Goal: Task Accomplishment & Management: Manage account settings

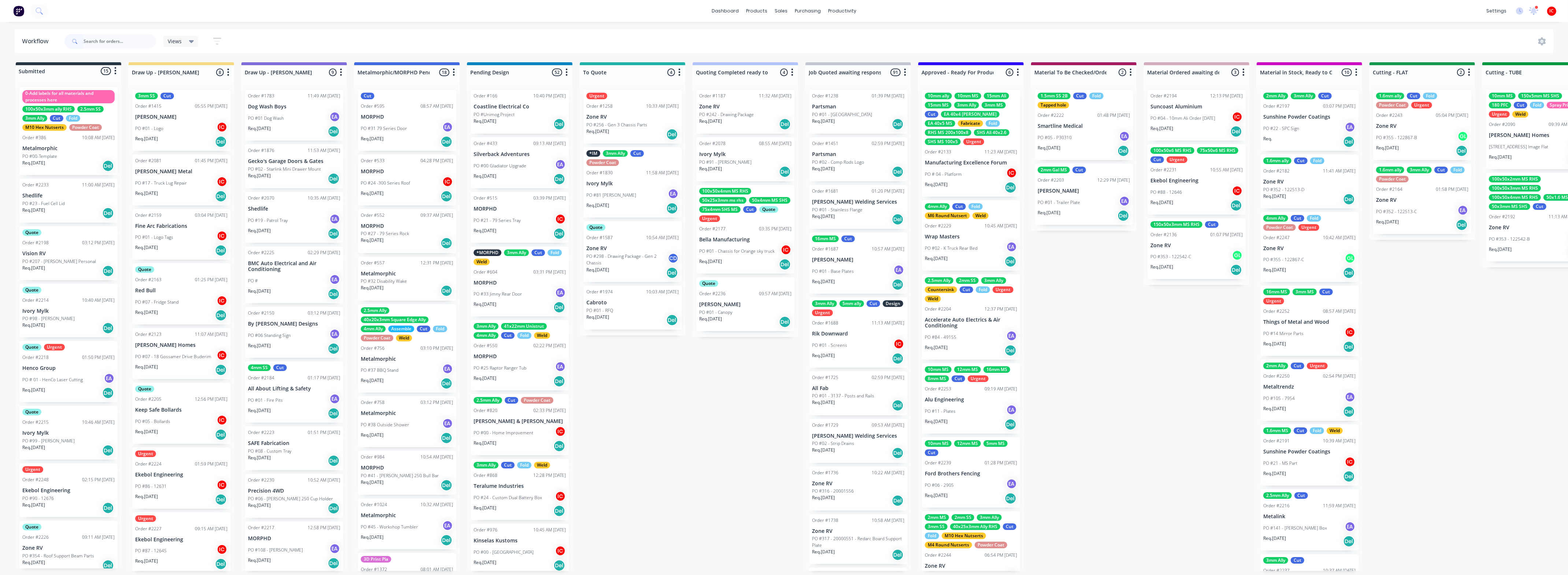
click at [117, 42] on input "text" at bounding box center [120, 42] width 73 height 15
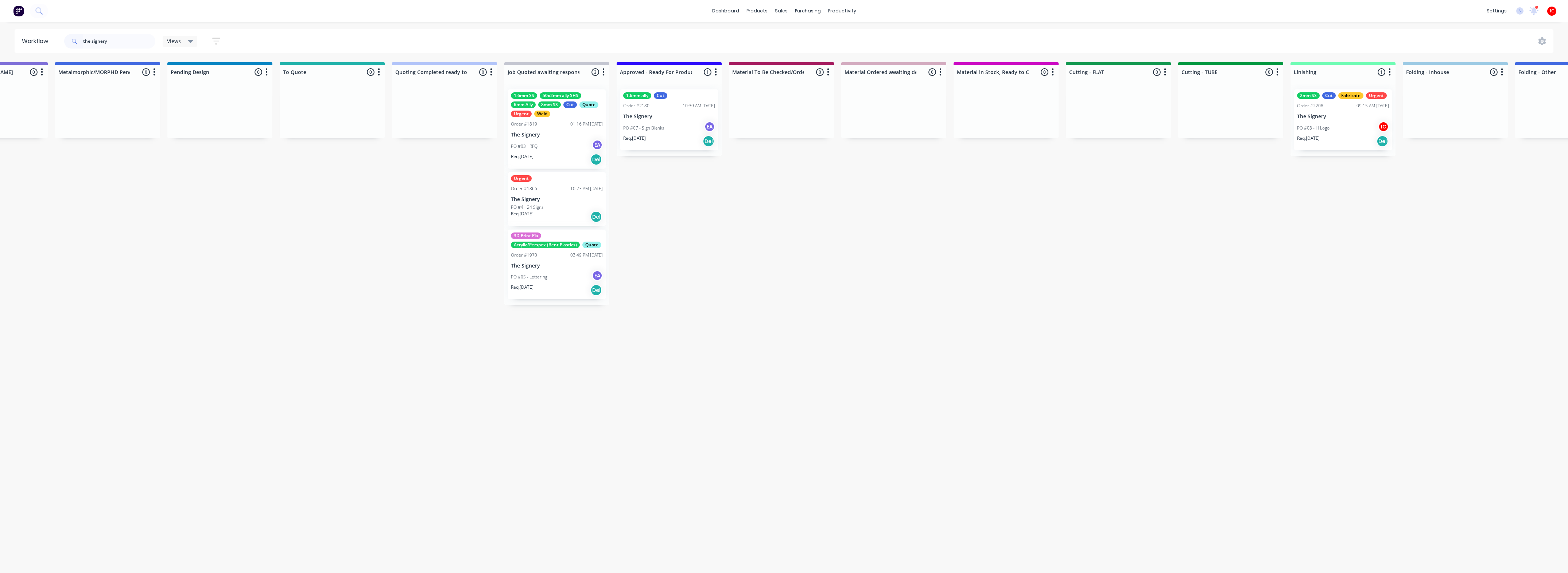
scroll to position [0, 296]
click at [674, 132] on div "PO #07 - Sign [PERSON_NAME]" at bounding box center [671, 128] width 92 height 14
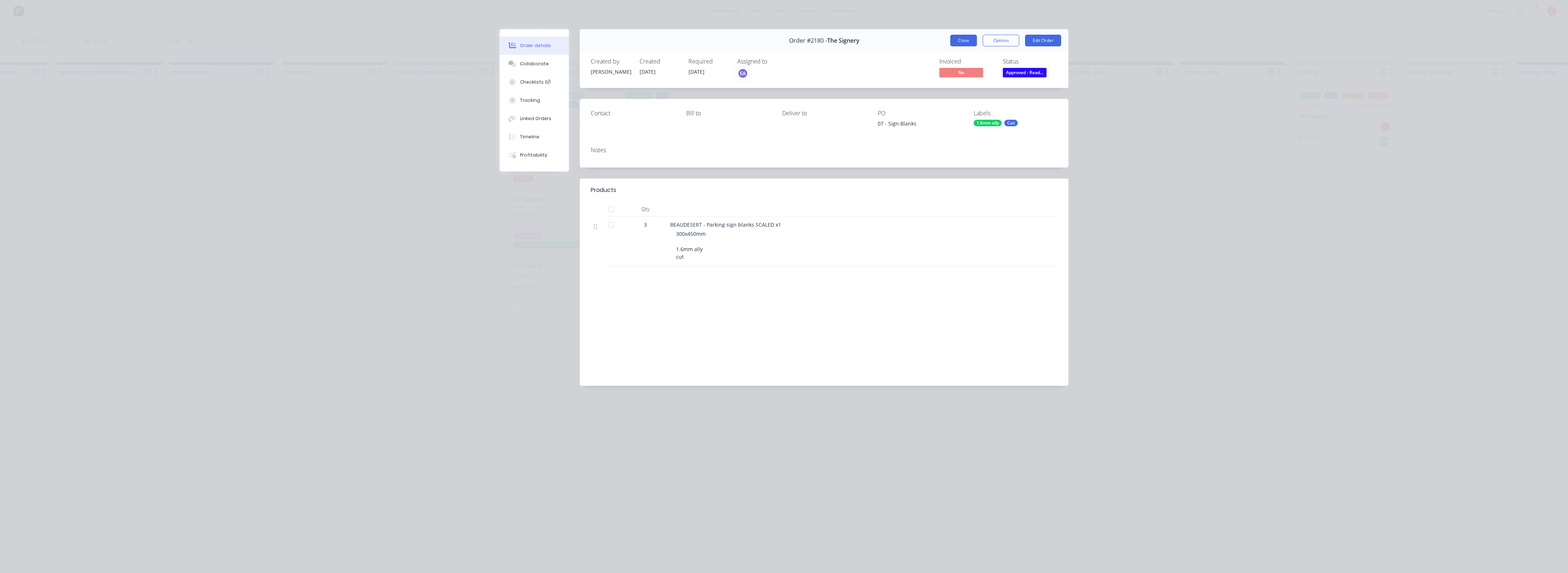
click at [963, 44] on button "Close" at bounding box center [964, 40] width 27 height 12
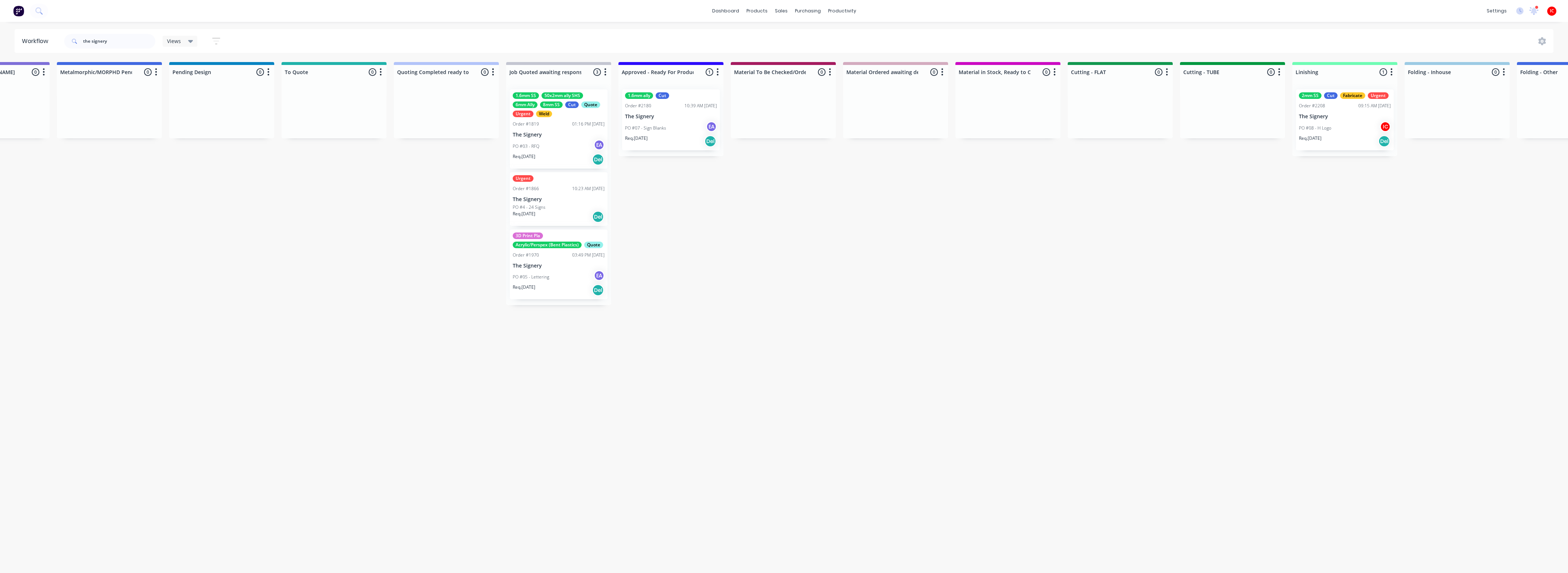
click at [309, 237] on div "Submitted 0 Status colour #273444 hex #273444 Save Cancel Summaries Total order…" at bounding box center [1153, 183] width 2908 height 243
drag, startPoint x: 111, startPoint y: 41, endPoint x: 17, endPoint y: 37, distance: 94.1
click at [17, 37] on header "Workflow the signery Views Save new view None (Default) edit [PERSON_NAME] edit…" at bounding box center [784, 41] width 1539 height 24
type input "manu"
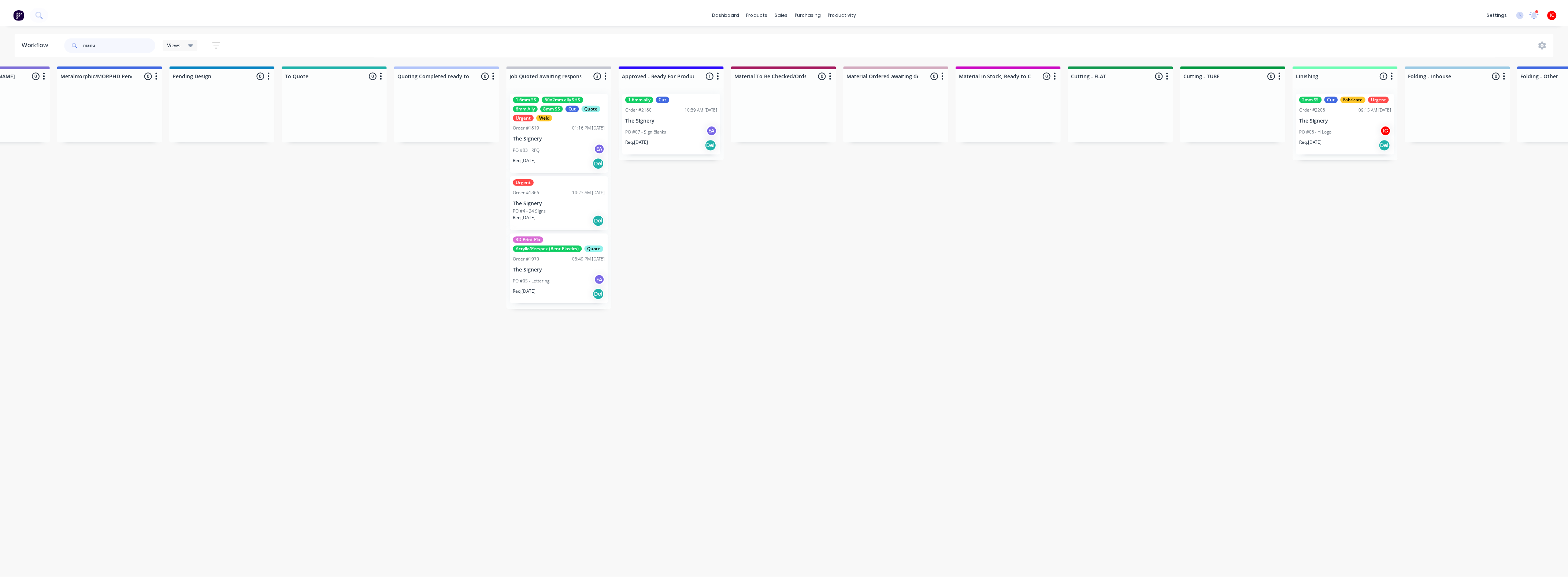
scroll to position [0, 0]
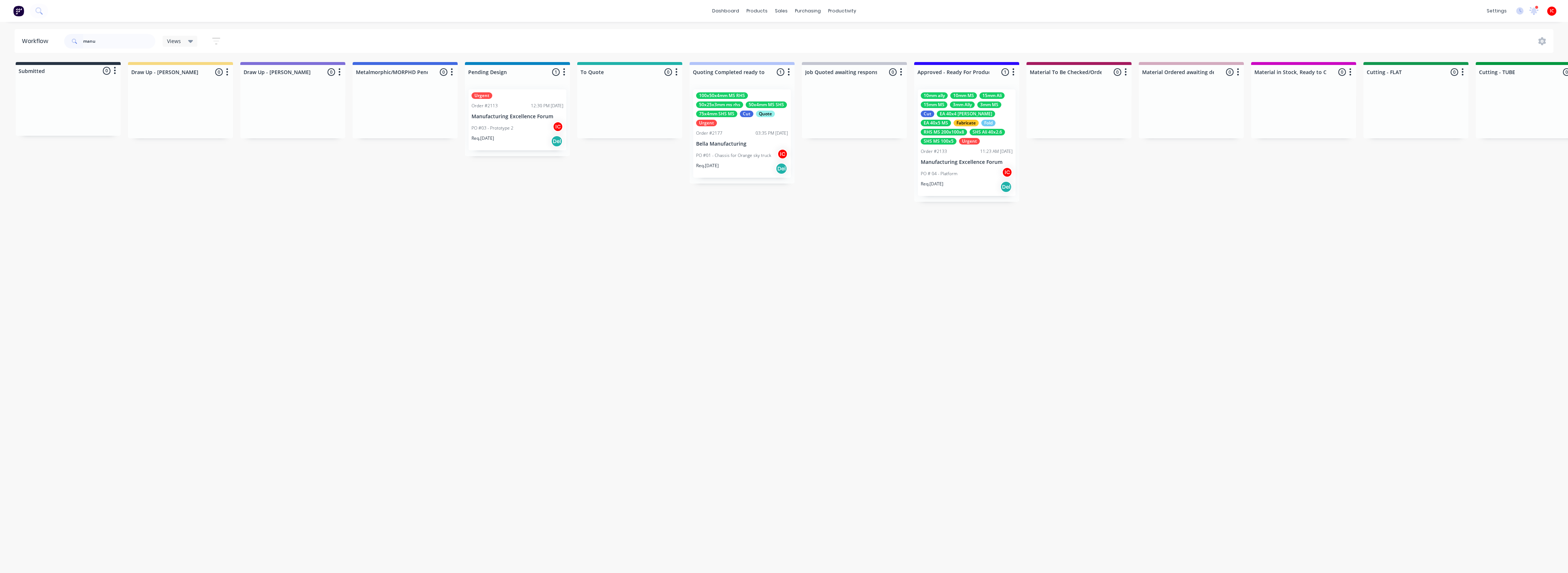
click at [963, 174] on div "PO # 04 - Platform IC" at bounding box center [967, 174] width 92 height 14
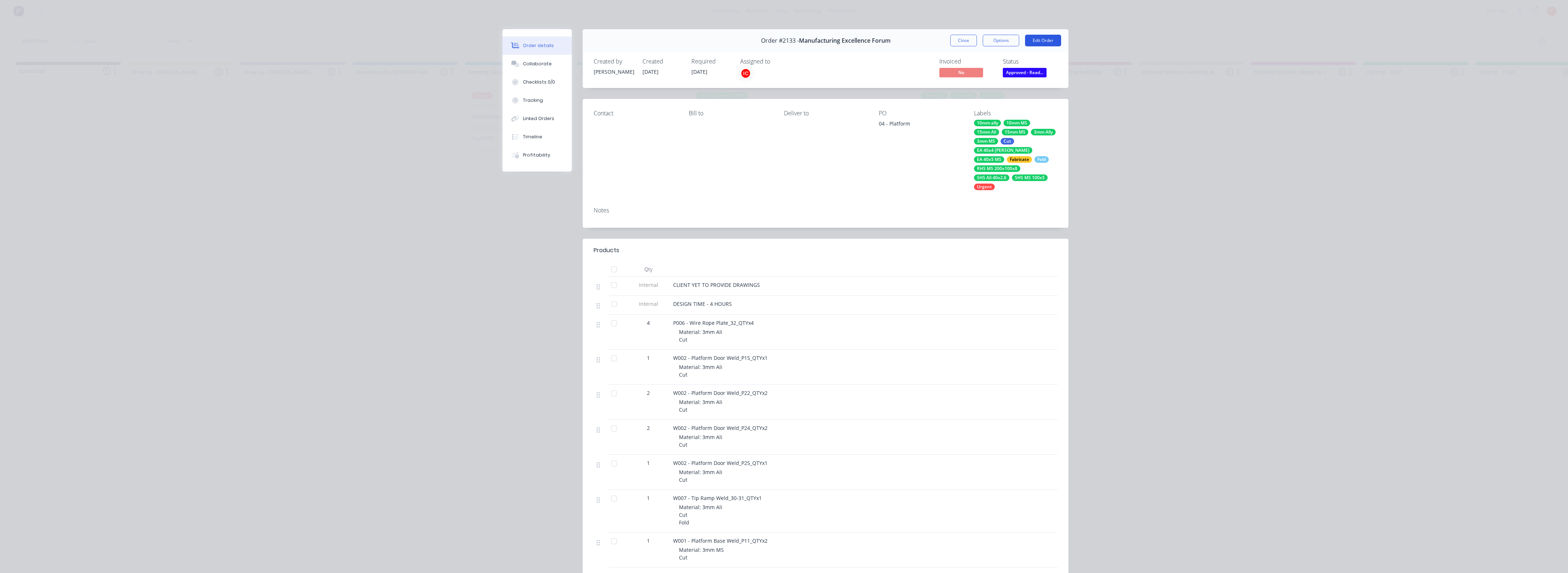
click at [1046, 38] on button "Edit Order" at bounding box center [1043, 40] width 36 height 12
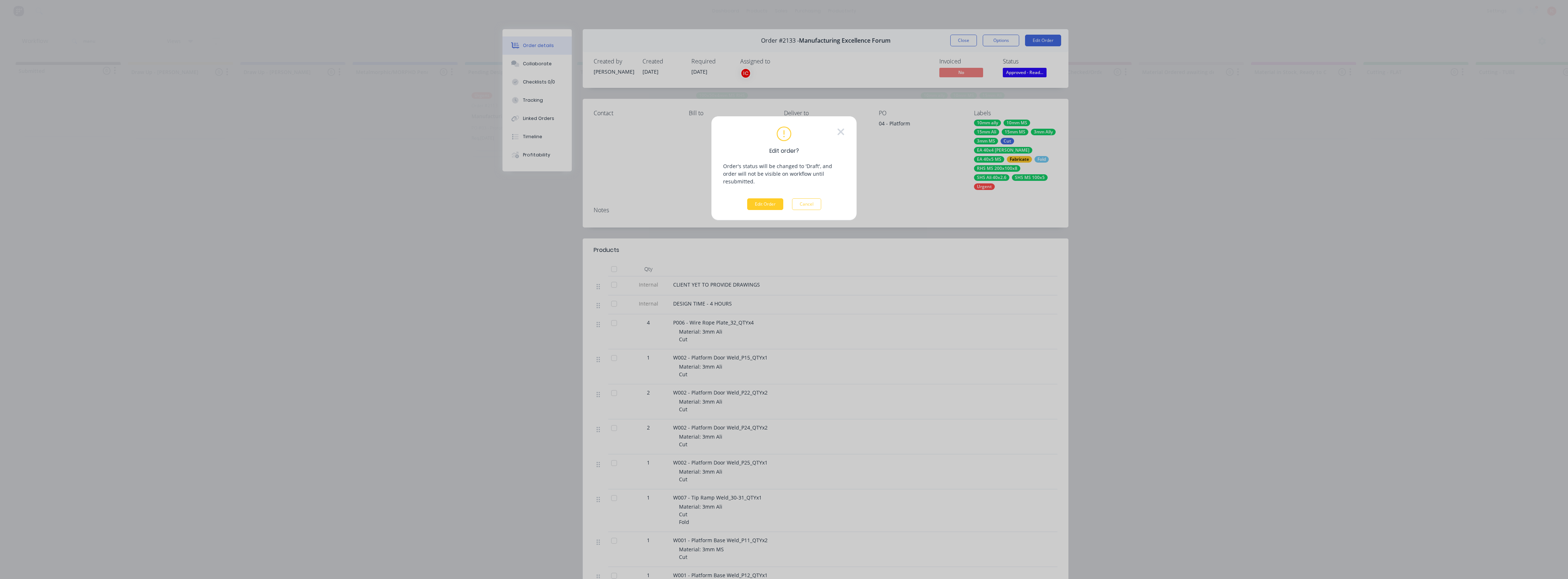
click at [754, 198] on button "Edit Order" at bounding box center [765, 204] width 36 height 12
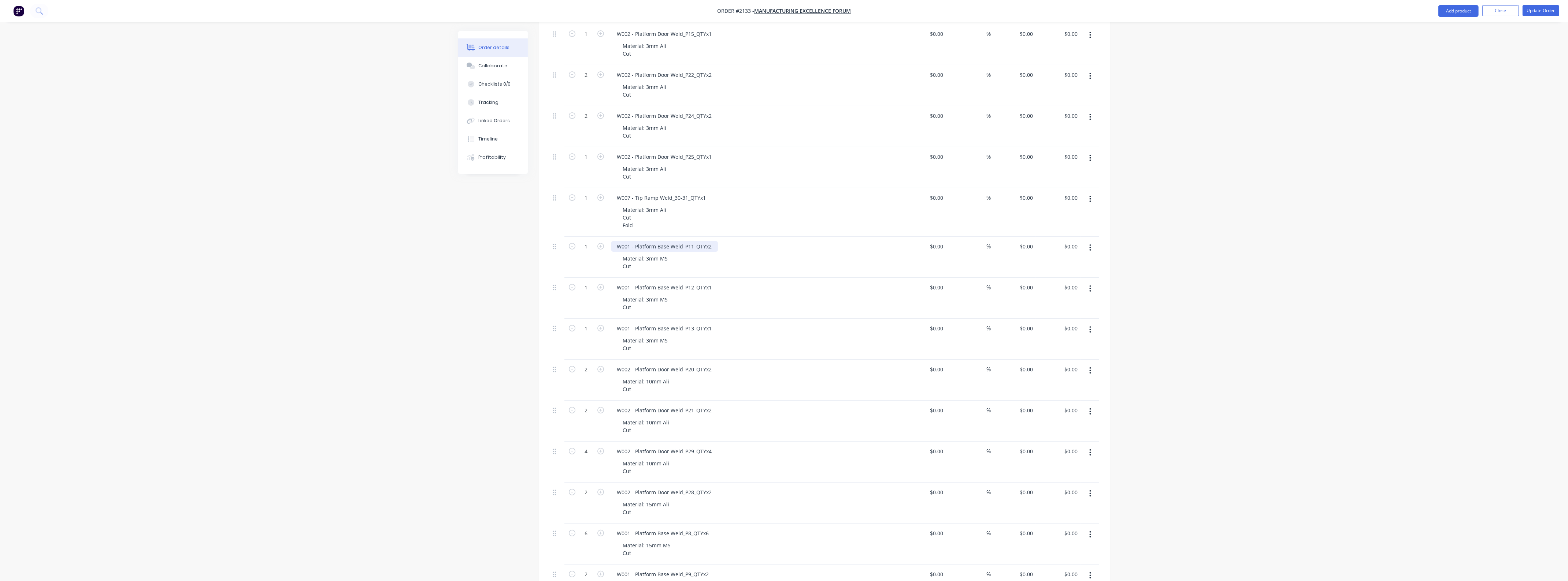
scroll to position [412, 0]
click at [650, 412] on div "Material: 15mm Ali Cut" at bounding box center [646, 415] width 58 height 18
click at [728, 413] on div "Material: 10mm Ali Cut" at bounding box center [757, 415] width 281 height 18
click at [1539, 10] on button "Update Order" at bounding box center [1540, 10] width 37 height 11
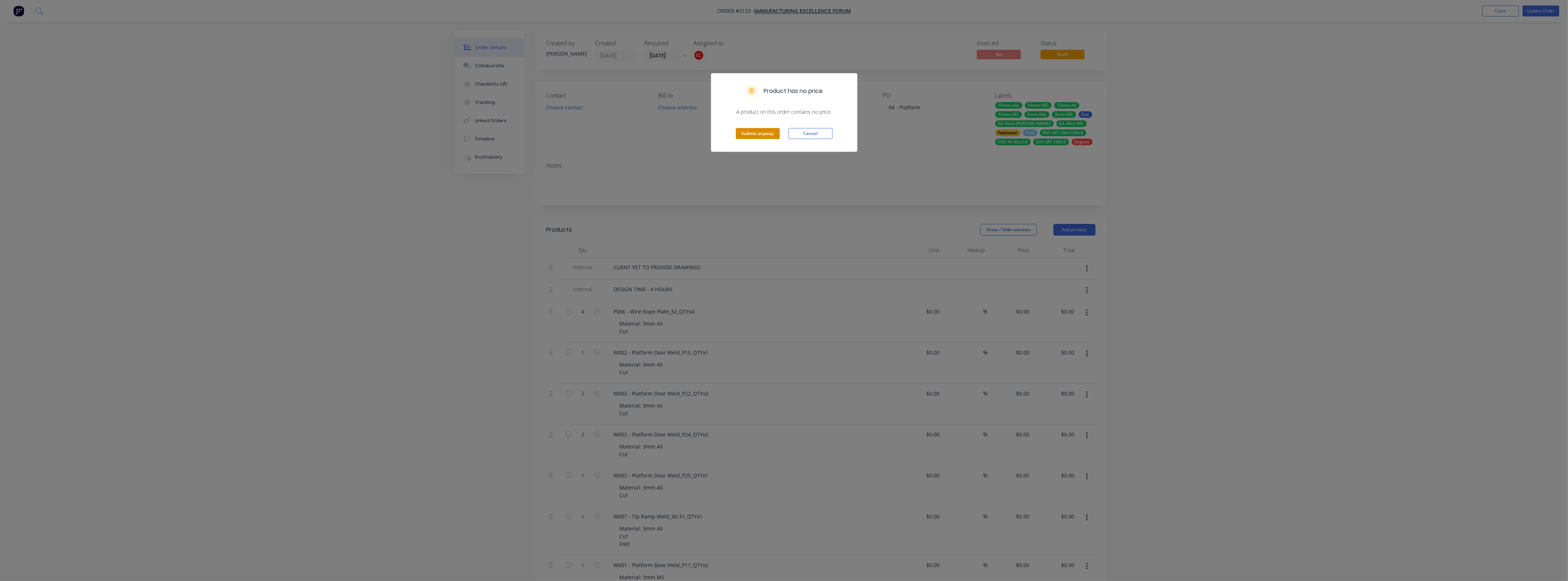
click at [764, 133] on button "Submit anyway" at bounding box center [758, 134] width 44 height 11
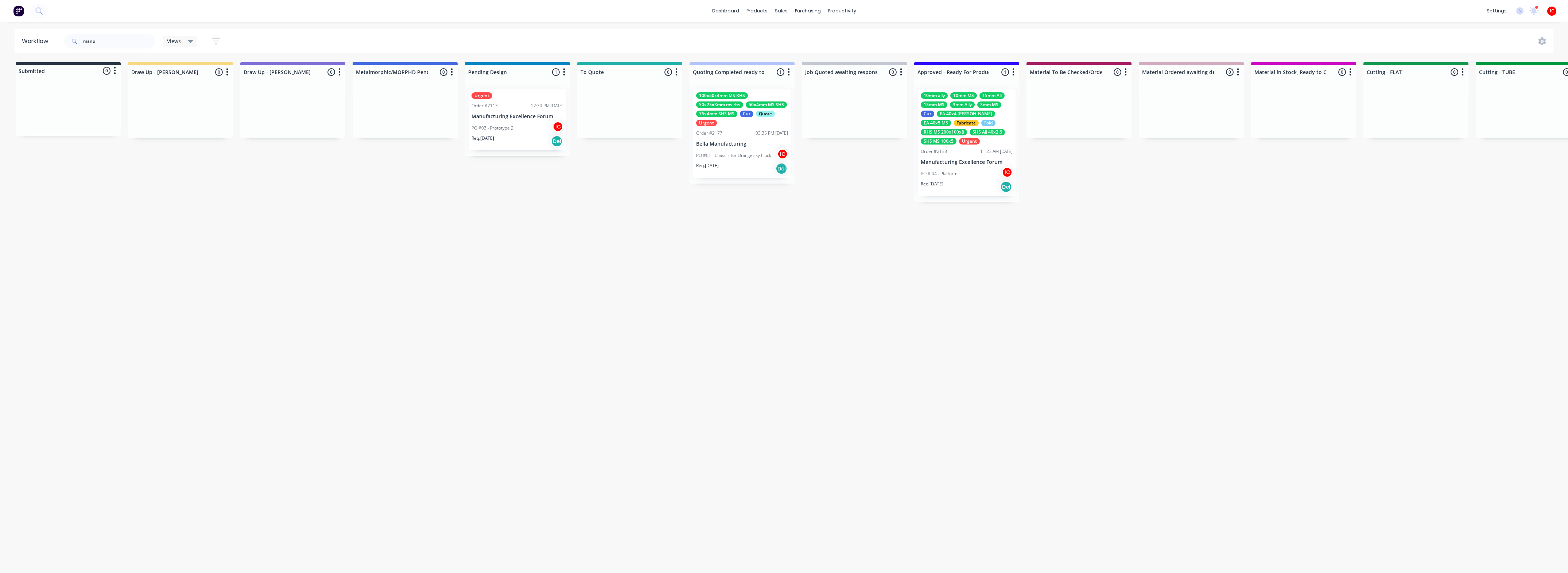
click at [959, 174] on div "PO # 04 - Platform IC" at bounding box center [967, 174] width 92 height 14
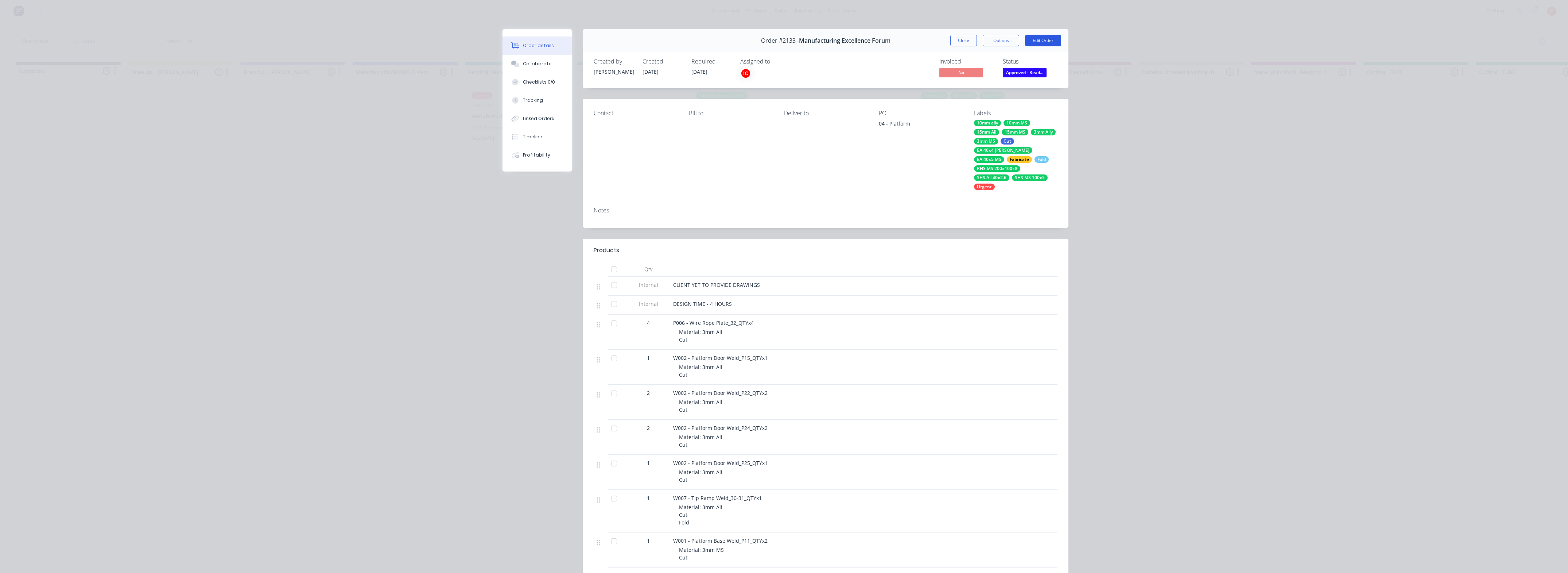
click at [1040, 41] on button "Edit Order" at bounding box center [1043, 40] width 36 height 12
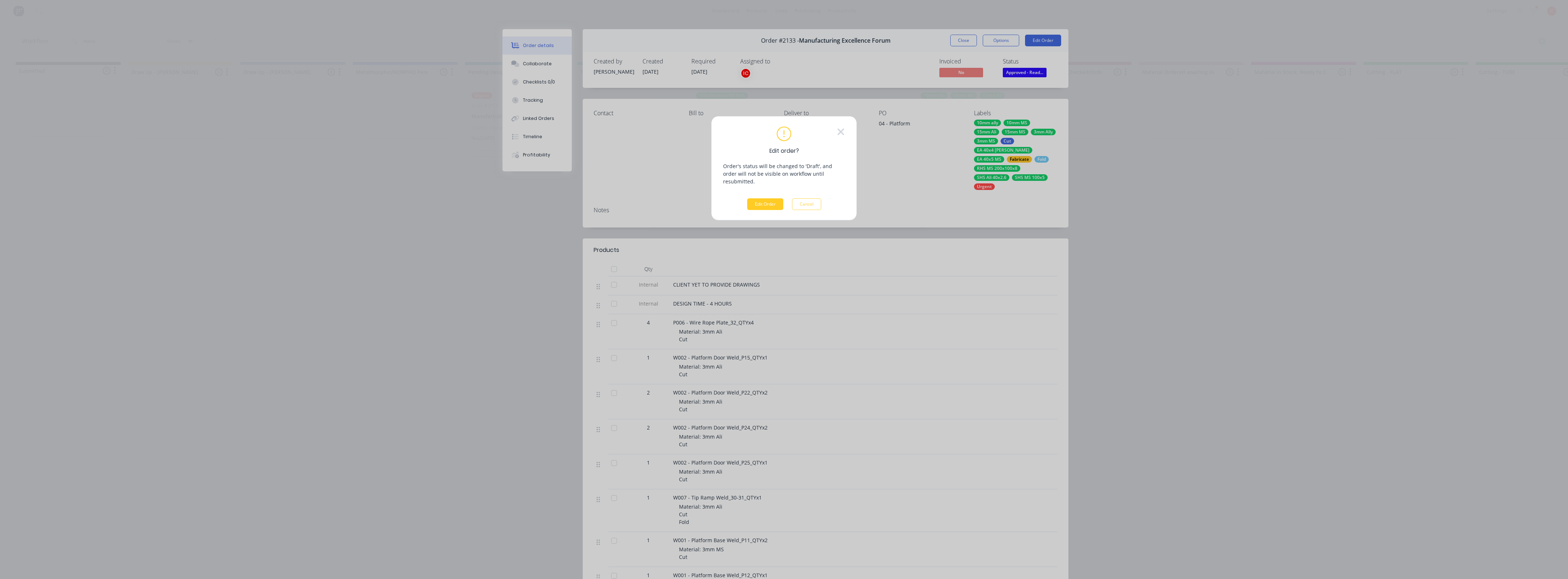
click at [762, 198] on button "Edit Order" at bounding box center [765, 204] width 36 height 12
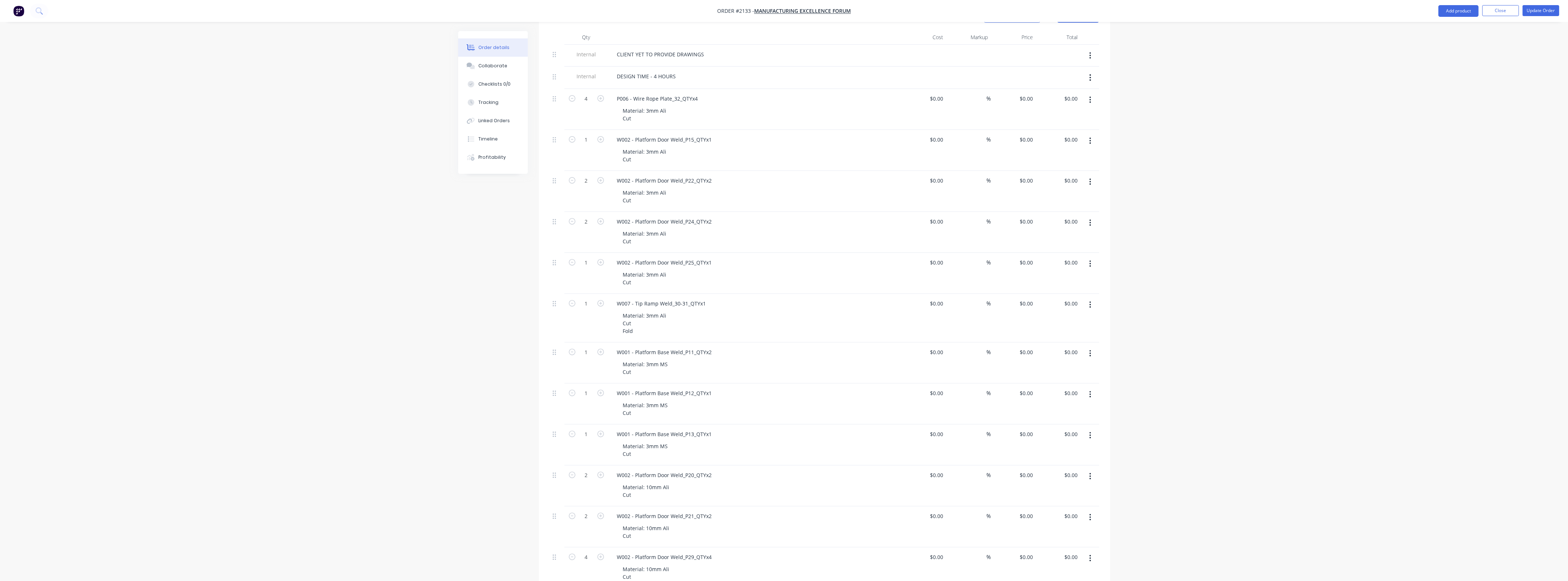
scroll to position [228, 0]
click at [602, 337] on icon "button" at bounding box center [600, 336] width 7 height 7
type input "2"
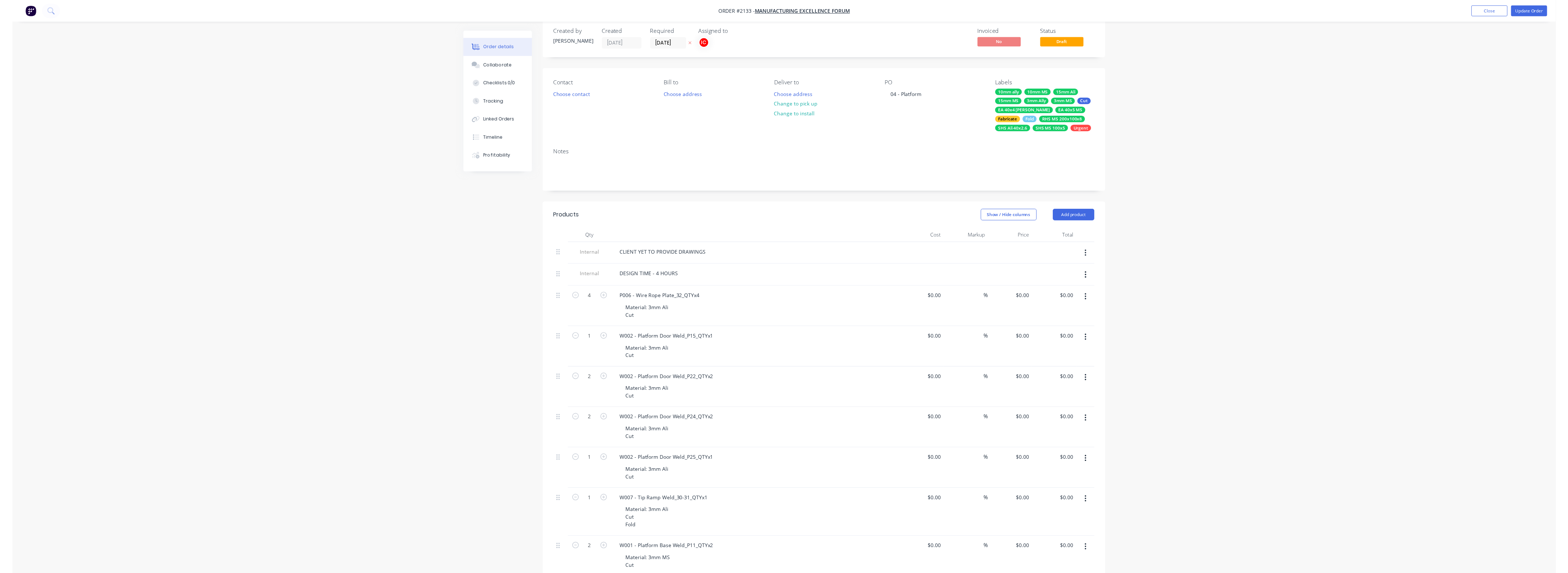
scroll to position [0, 0]
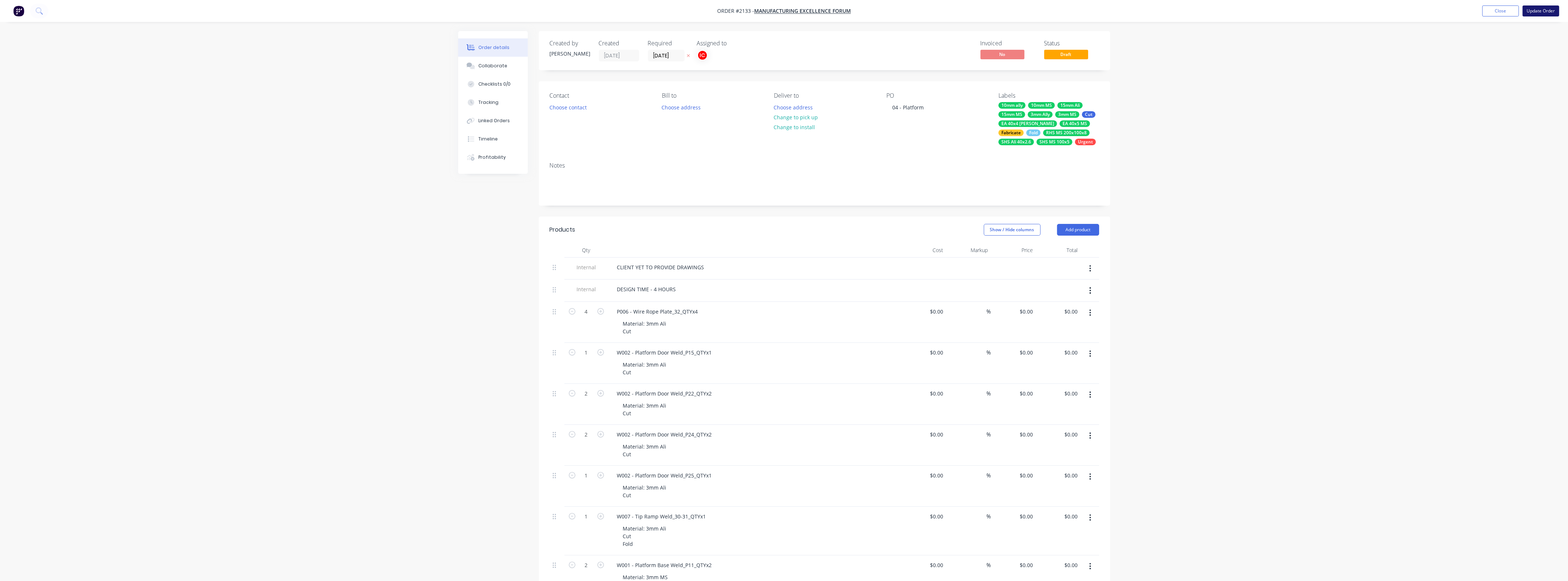
click at [1535, 11] on button "Update Order" at bounding box center [1540, 11] width 37 height 11
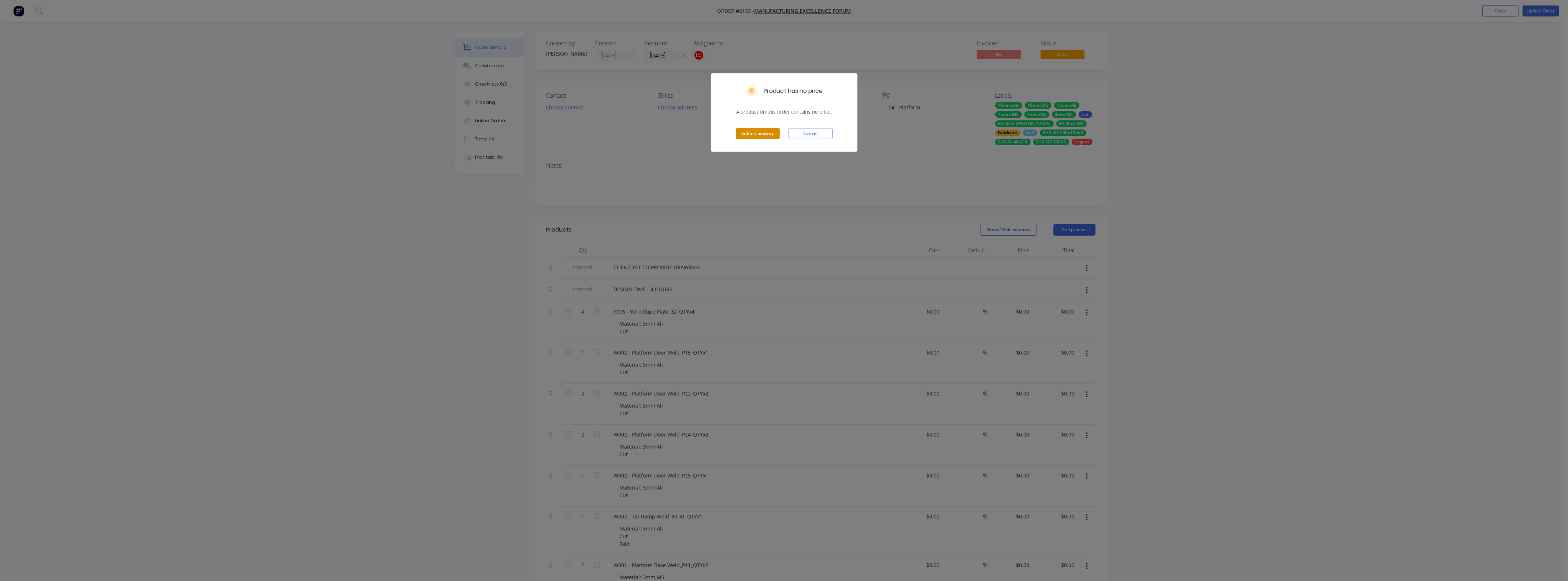
click at [770, 136] on button "Submit anyway" at bounding box center [758, 134] width 44 height 11
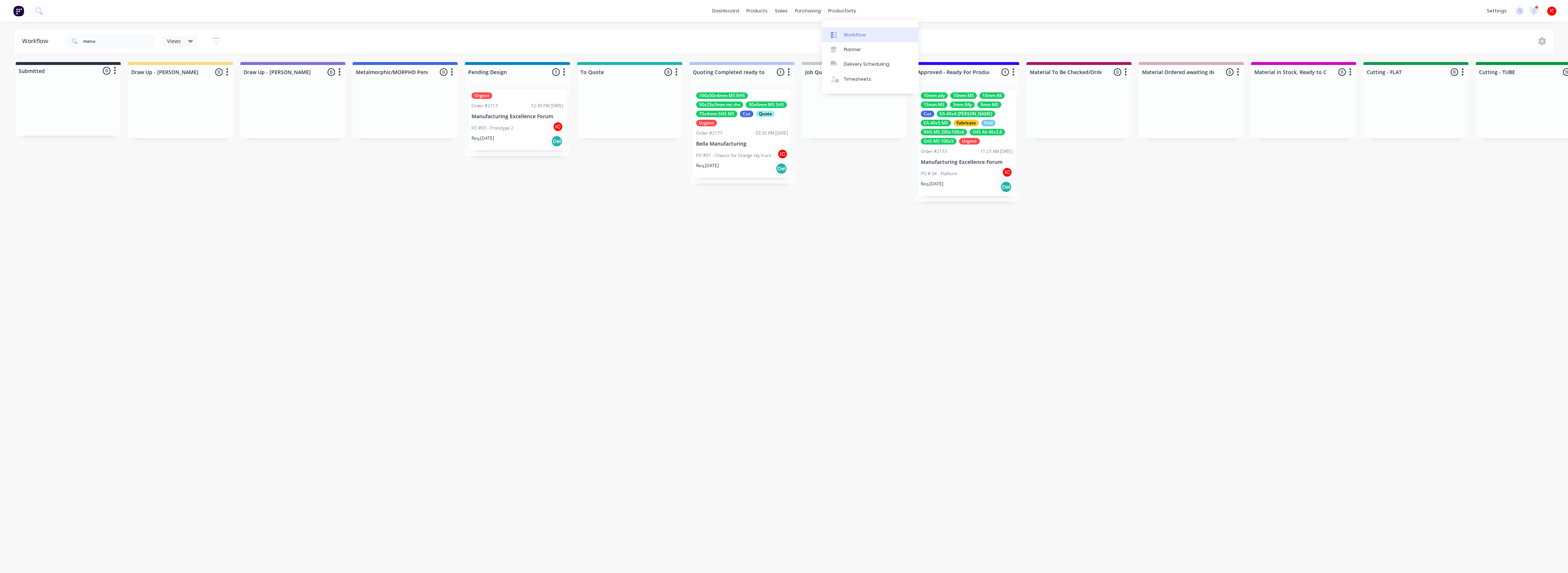
click at [852, 35] on div "Workflow" at bounding box center [855, 35] width 22 height 7
click at [537, 290] on div "Workflow manu Views Save new view None (Default) edit [PERSON_NAME] edit [PERSO…" at bounding box center [784, 294] width 1568 height 529
drag, startPoint x: 116, startPoint y: 41, endPoint x: 19, endPoint y: 41, distance: 97.0
click at [22, 41] on header "Workflow manu Views Save new view None (Default) edit [PERSON_NAME] edit [PERSO…" at bounding box center [784, 41] width 1539 height 24
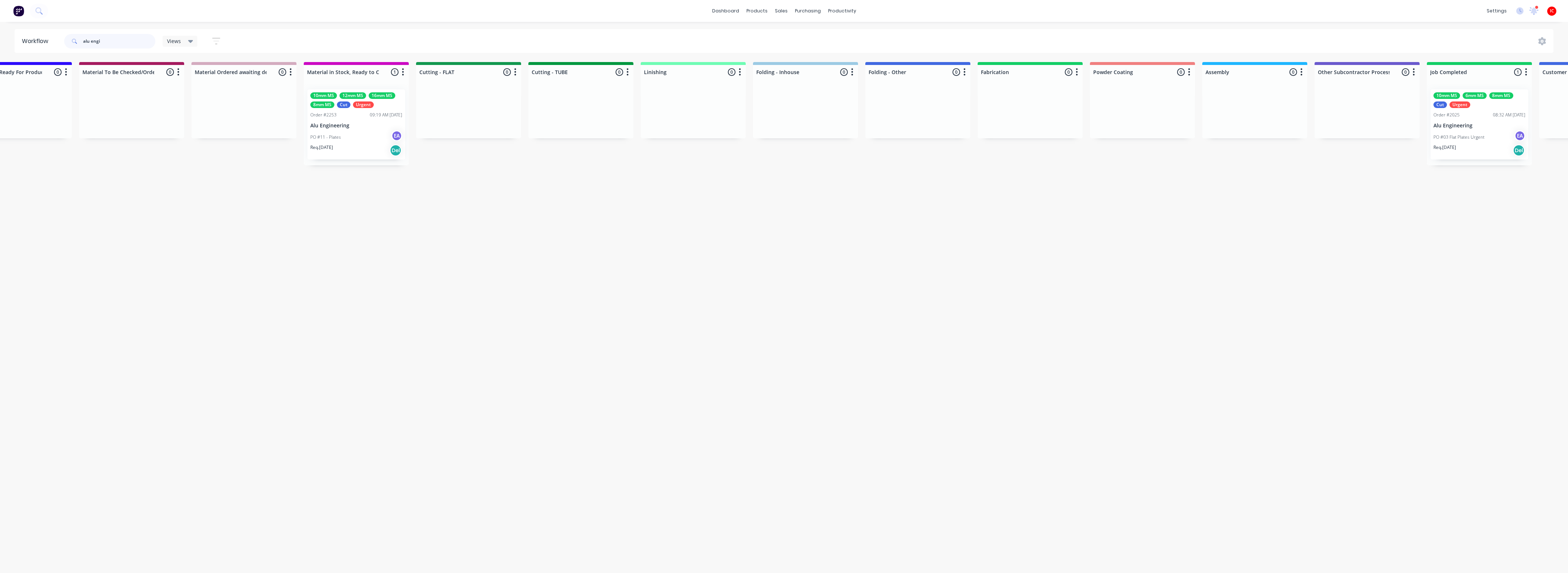
scroll to position [0, 931]
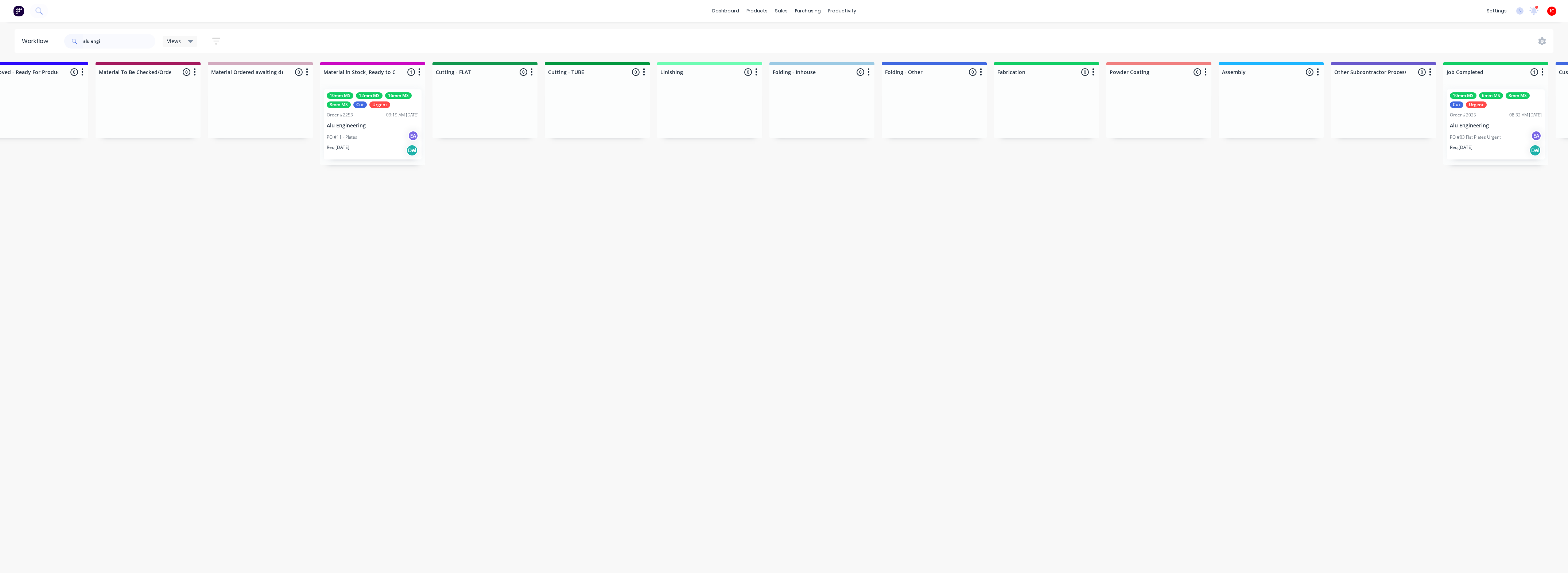
click at [385, 130] on div "PO #11 - Plates EA" at bounding box center [373, 137] width 92 height 14
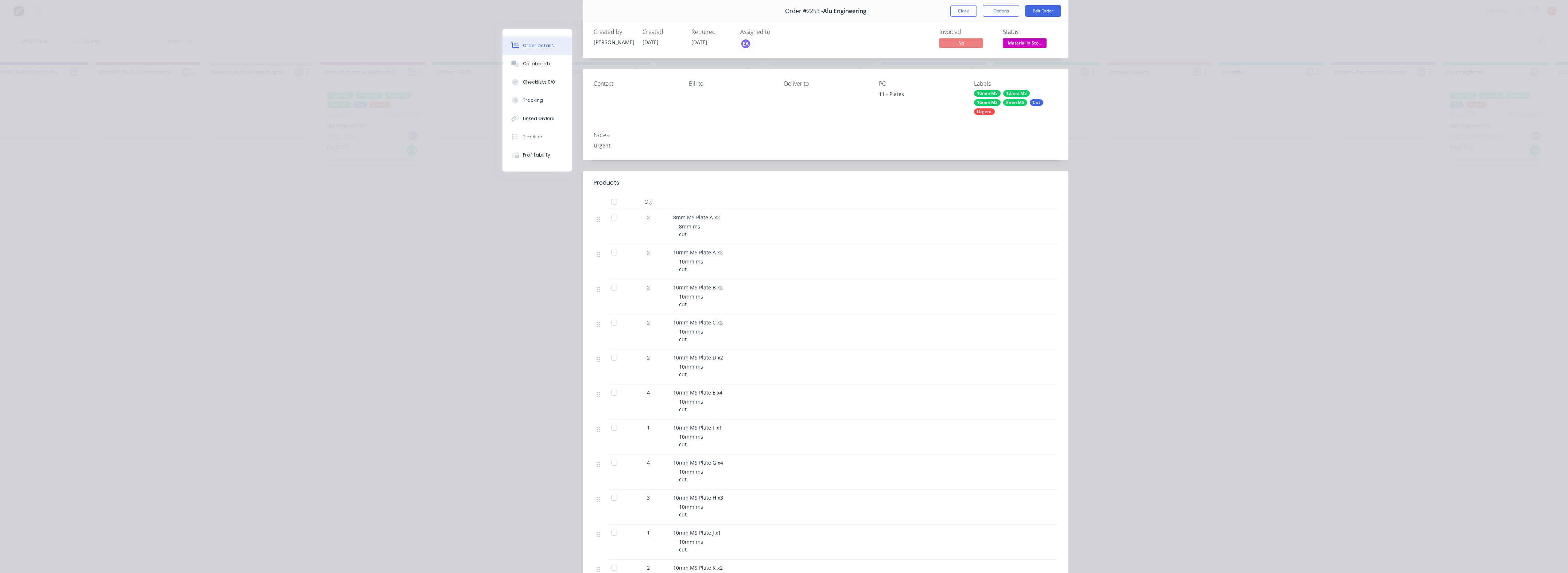
scroll to position [0, 0]
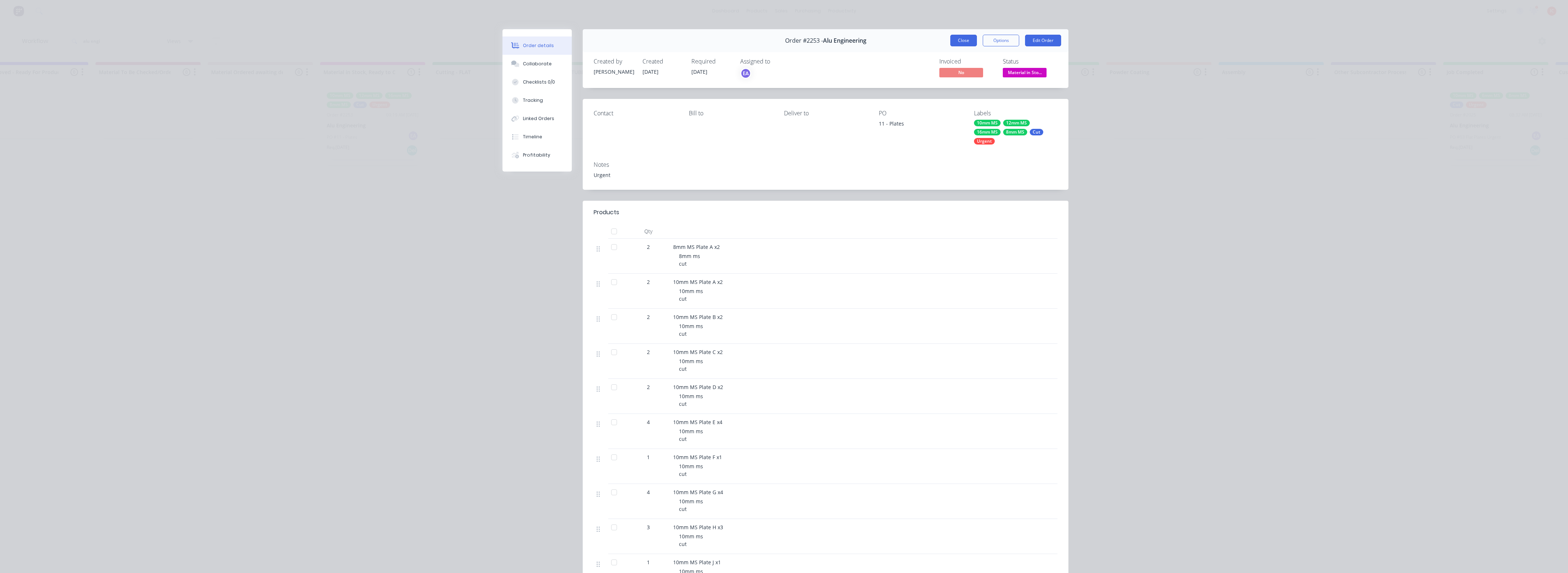
click at [959, 35] on button "Close" at bounding box center [964, 40] width 27 height 12
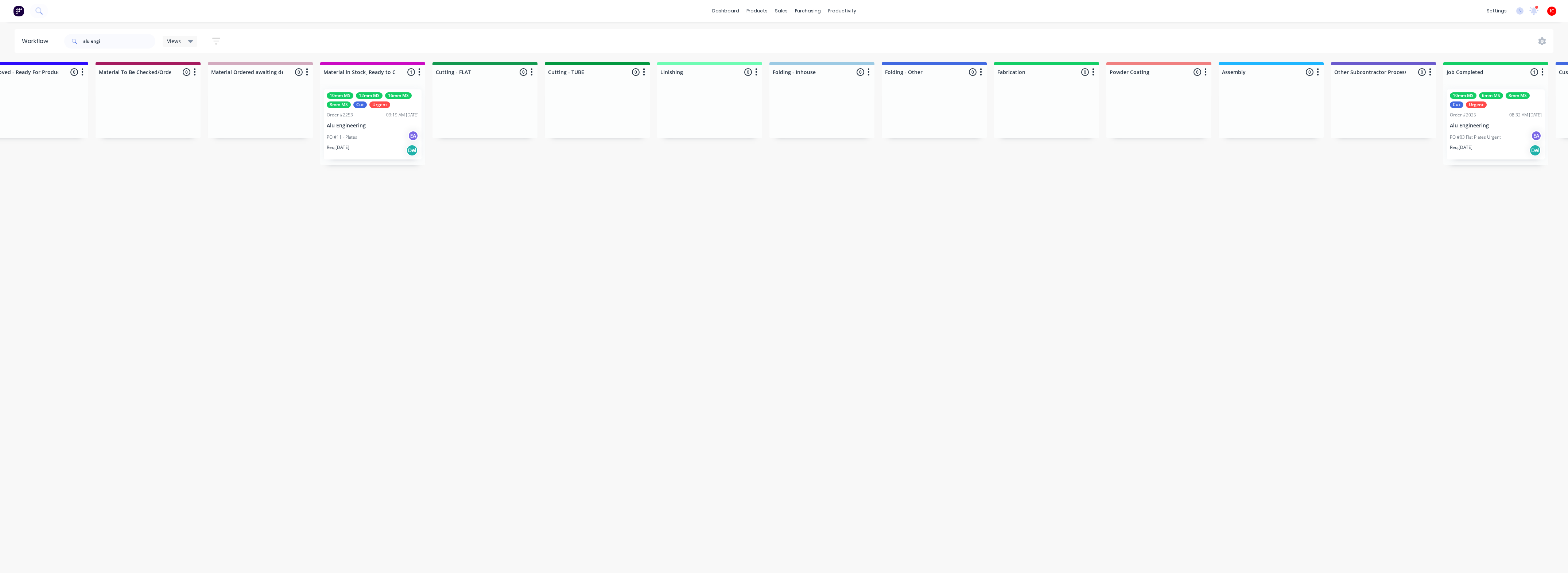
click at [1493, 149] on div "Req. [DATE] Del" at bounding box center [1496, 150] width 92 height 12
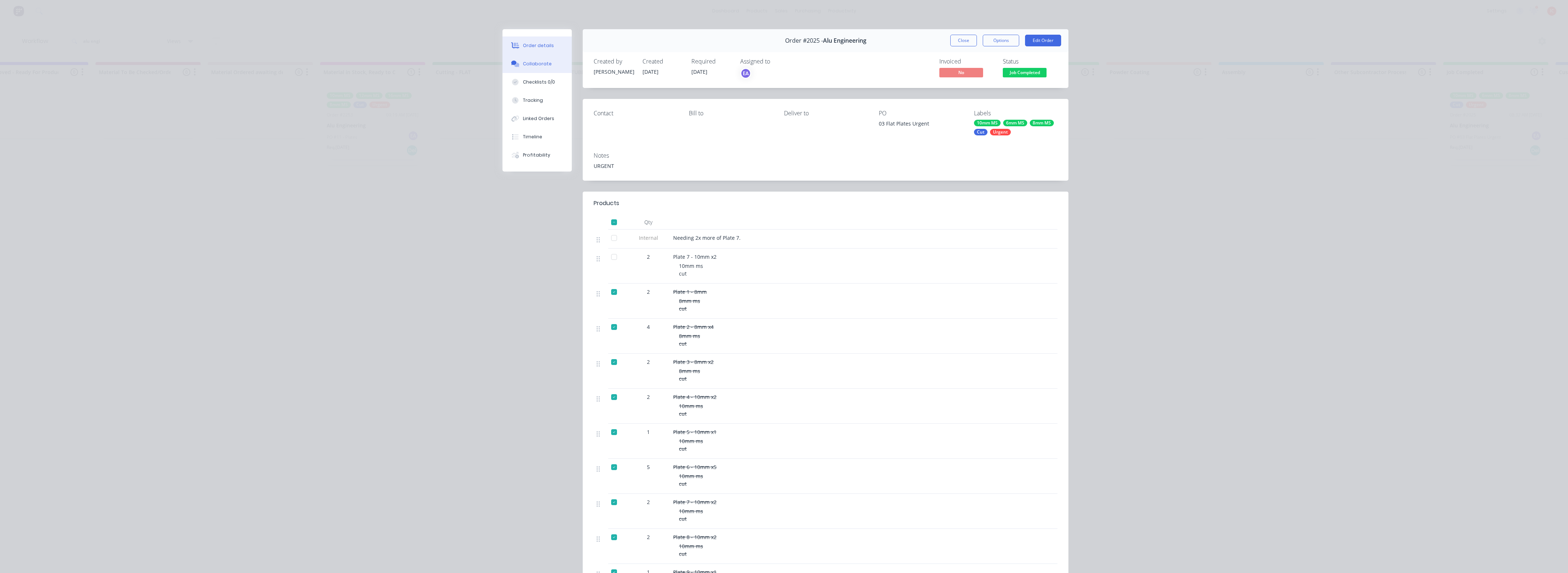
click at [536, 62] on div "Collaborate" at bounding box center [537, 63] width 29 height 7
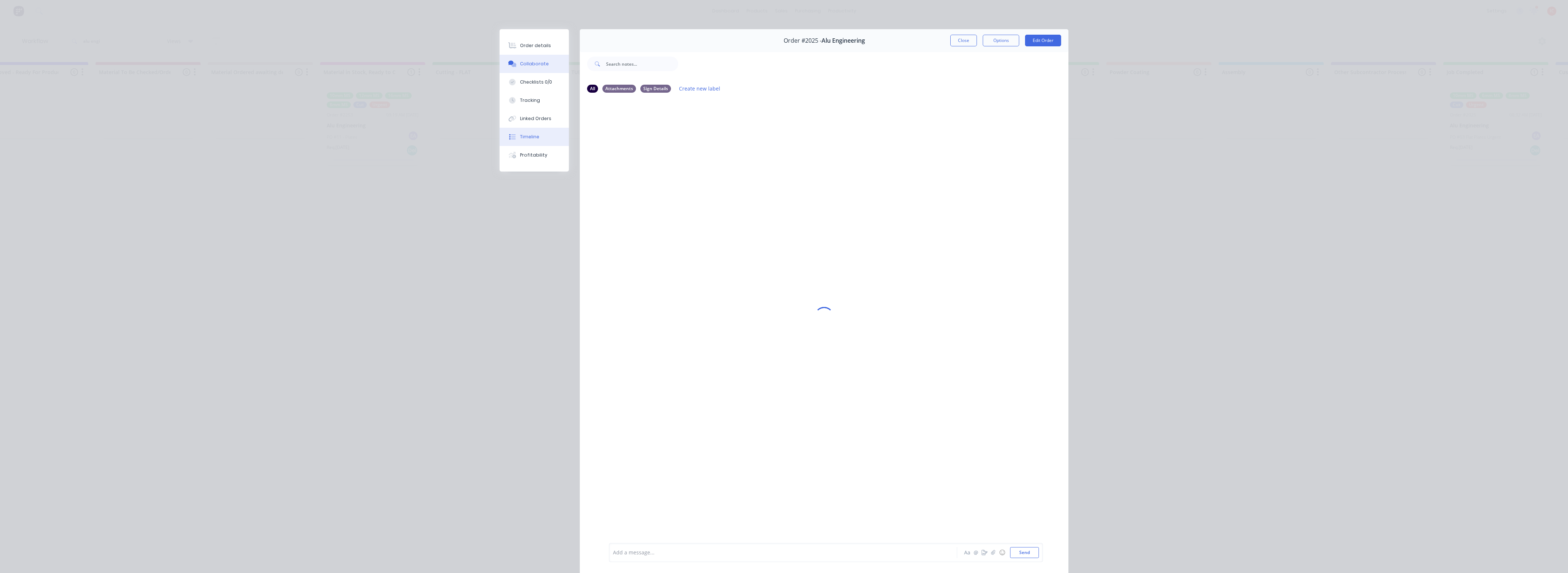
click at [541, 134] on button "Timeline" at bounding box center [534, 137] width 69 height 18
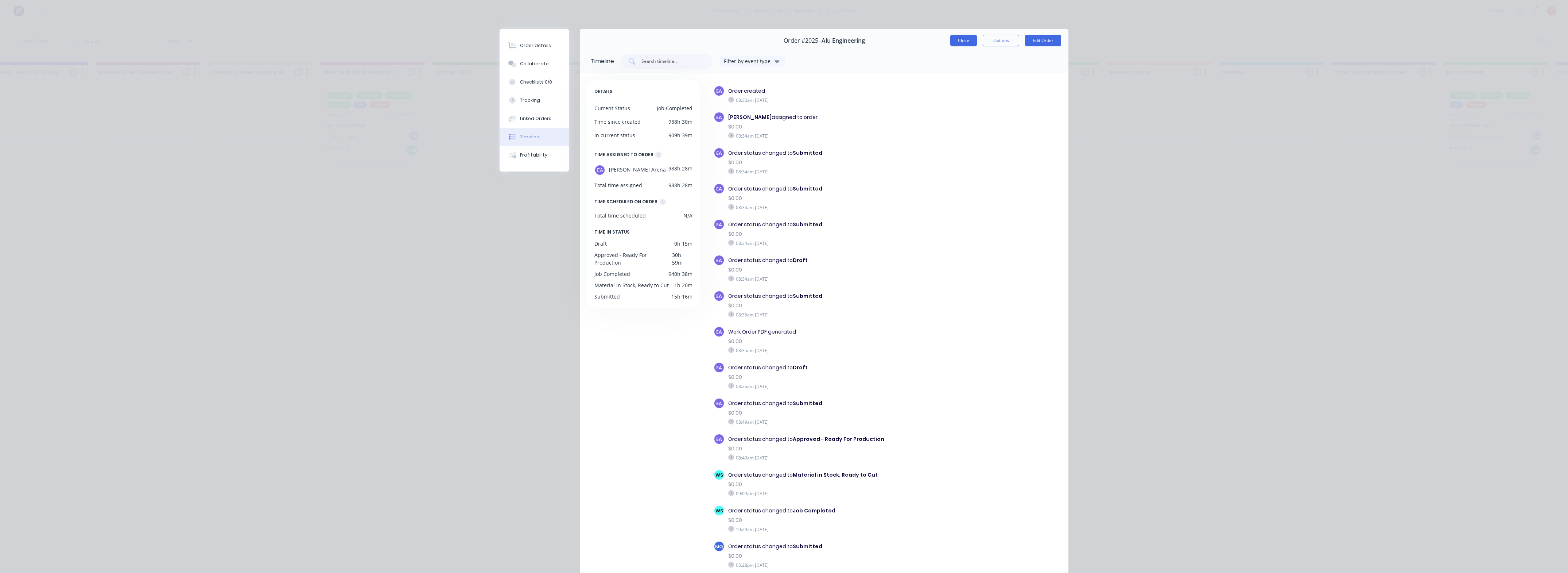
click at [962, 42] on button "Close" at bounding box center [964, 40] width 27 height 12
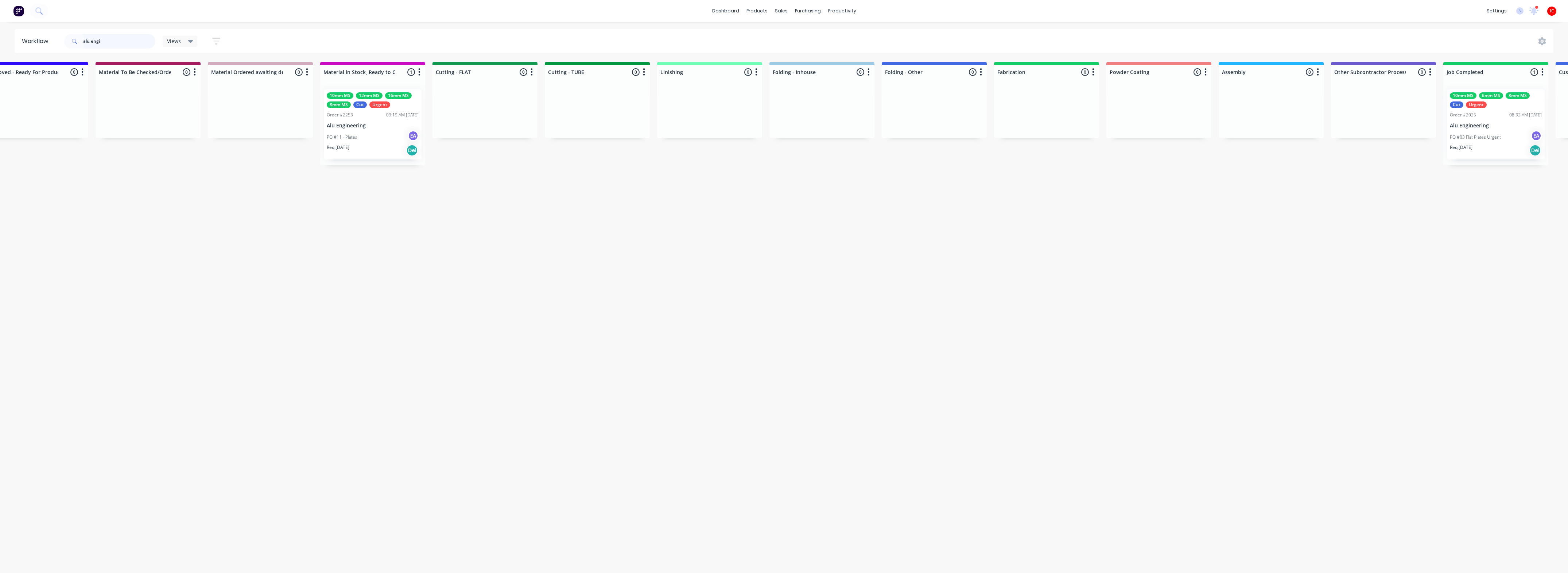
drag, startPoint x: 119, startPoint y: 43, endPoint x: 33, endPoint y: 34, distance: 86.5
click at [33, 34] on header "Workflow alu engi Views Save new view None (Default) edit [PERSON_NAME] edit [P…" at bounding box center [784, 41] width 1539 height 24
type input "the sign"
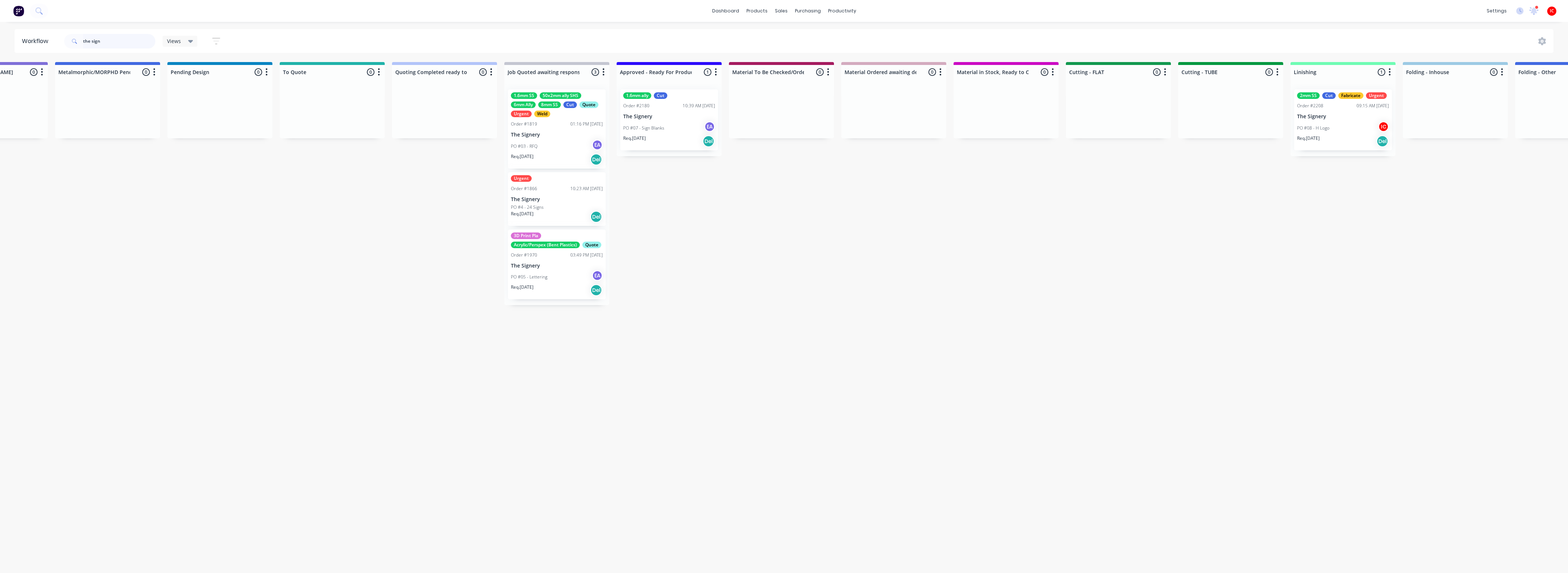
scroll to position [0, 299]
click at [675, 139] on div "Req. [DATE] Del" at bounding box center [667, 141] width 92 height 12
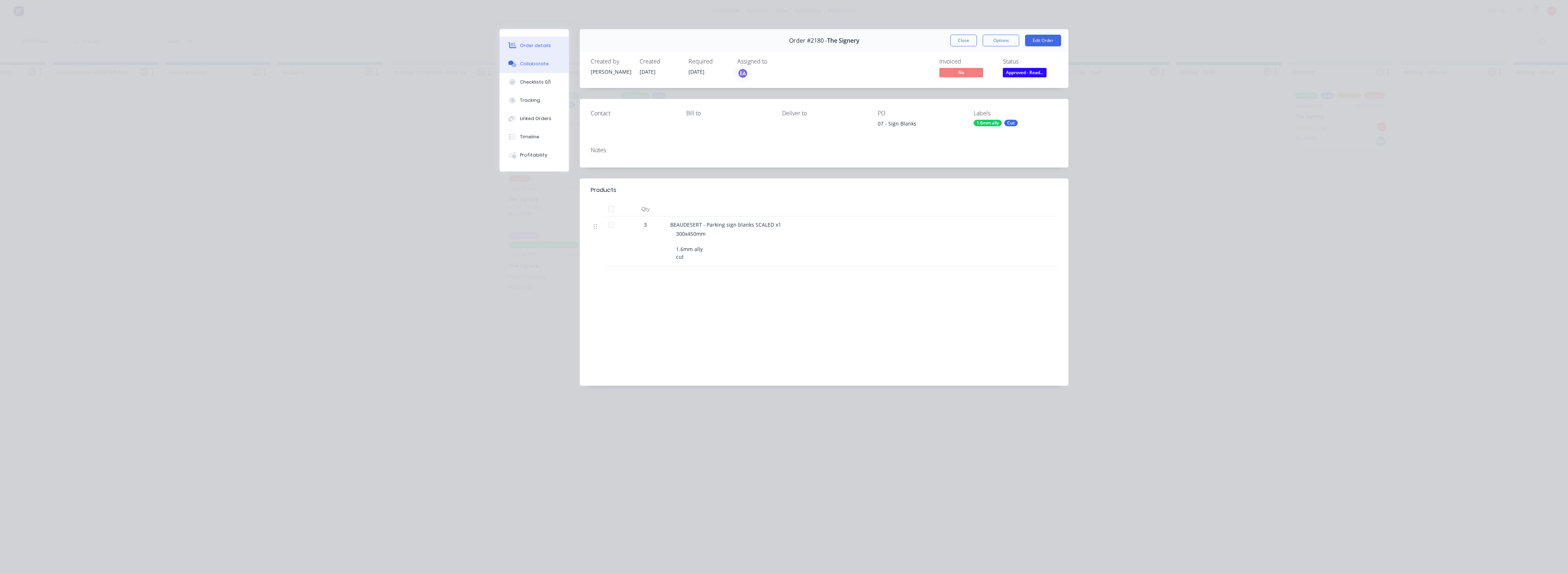
click at [527, 62] on div "Collaborate" at bounding box center [534, 63] width 29 height 7
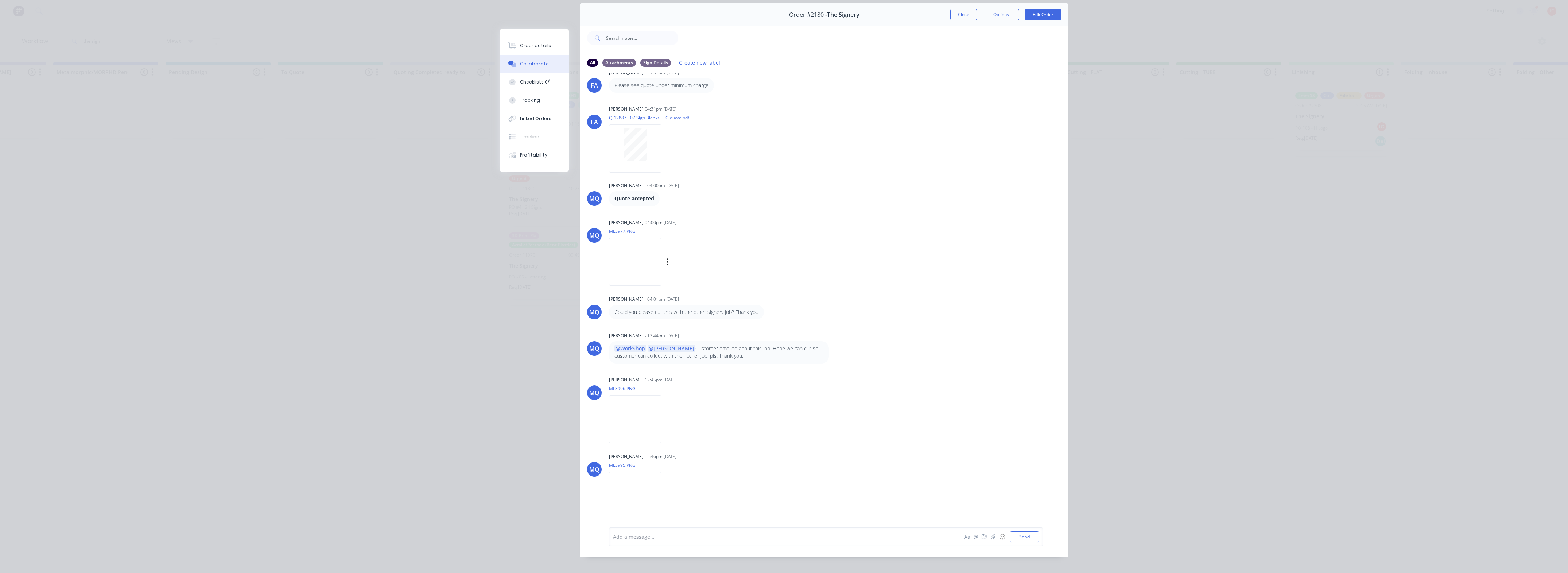
scroll to position [40, 0]
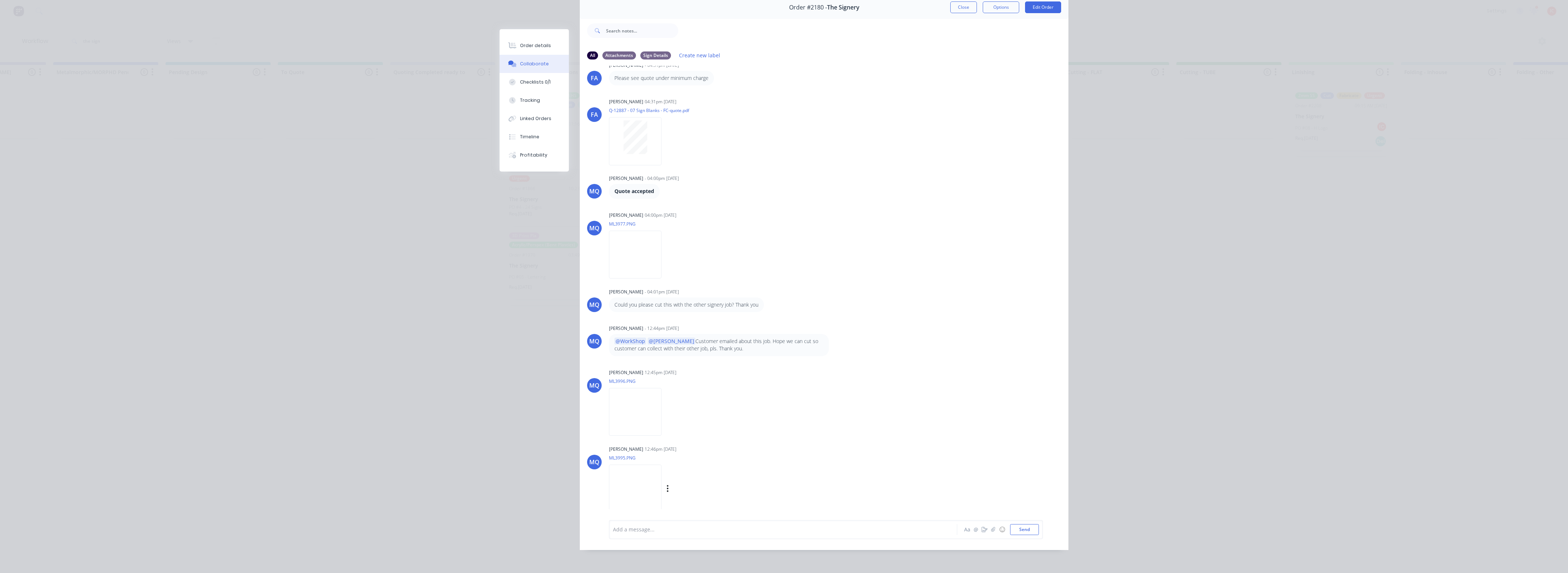
click at [662, 478] on img at bounding box center [635, 488] width 52 height 47
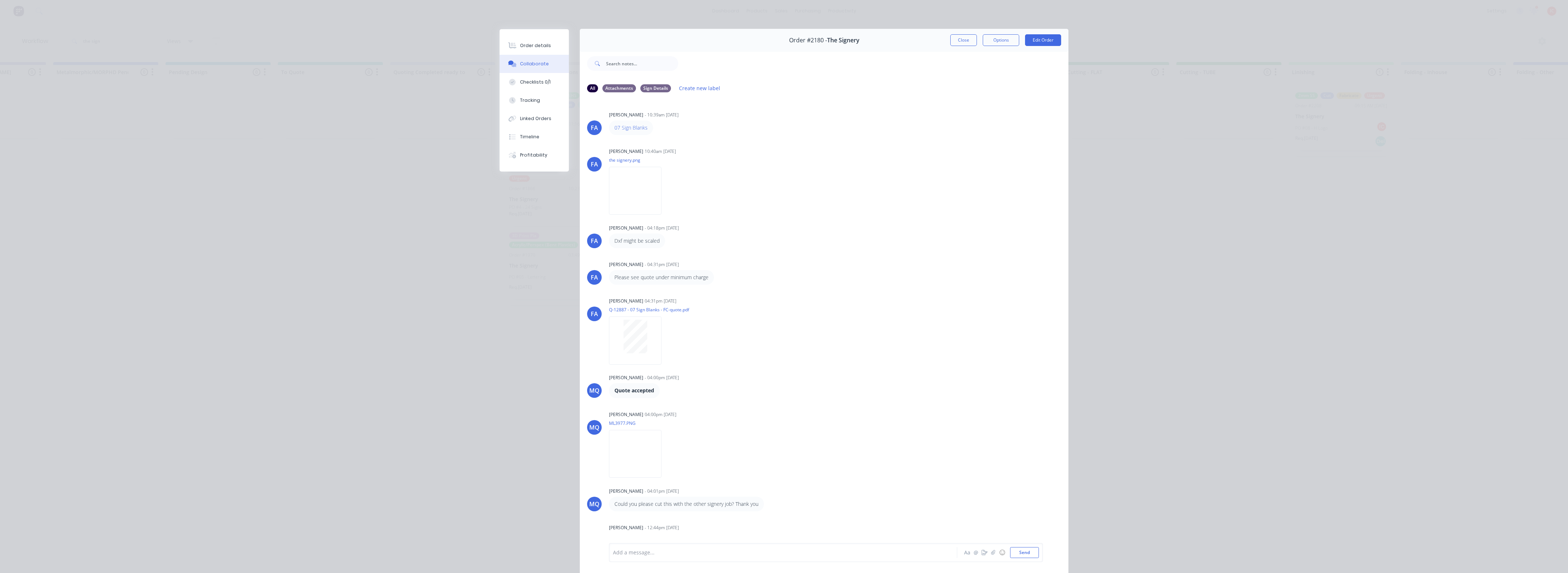
scroll to position [0, 0]
click at [960, 42] on button "Close" at bounding box center [964, 40] width 27 height 12
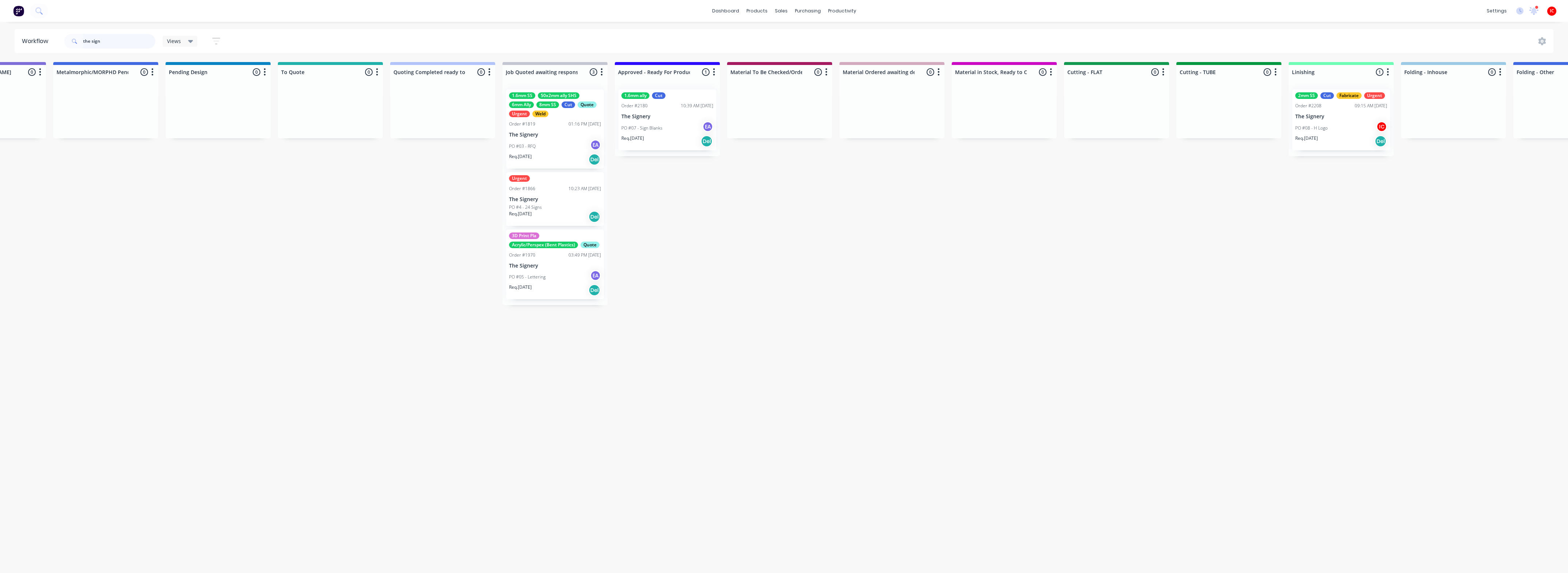
drag, startPoint x: 126, startPoint y: 42, endPoint x: 33, endPoint y: 29, distance: 93.9
click at [33, 29] on header "Workflow the sign Views Save new view None (Default) edit [PERSON_NAME] edit [P…" at bounding box center [784, 41] width 1539 height 24
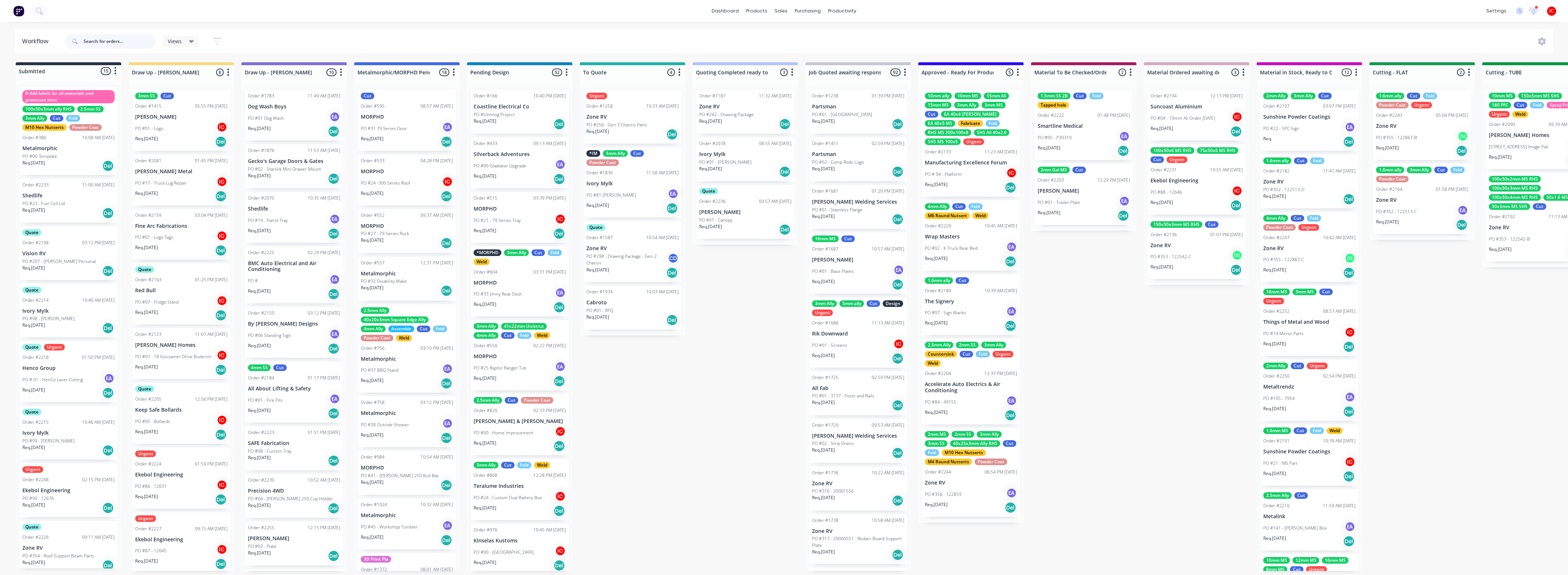
click at [123, 42] on input "text" at bounding box center [120, 42] width 73 height 15
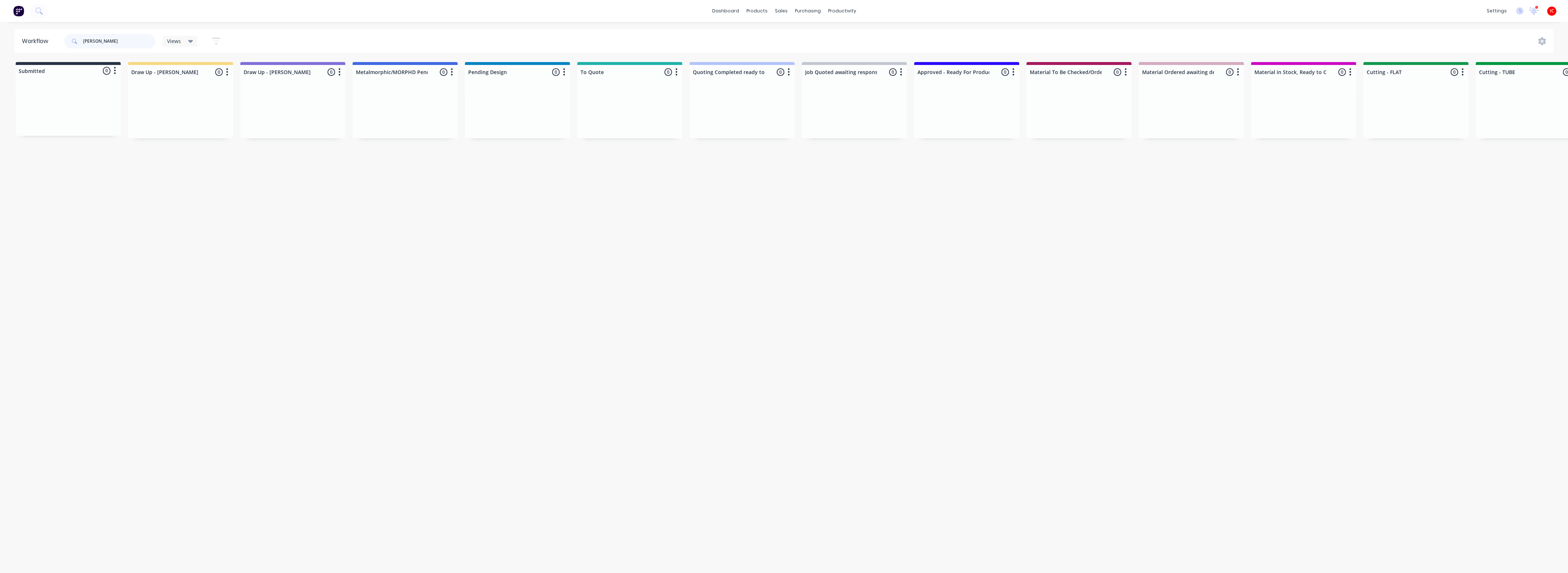
click at [91, 41] on input "[PERSON_NAME]" at bounding box center [119, 41] width 72 height 15
type input "[PERSON_NAME]"
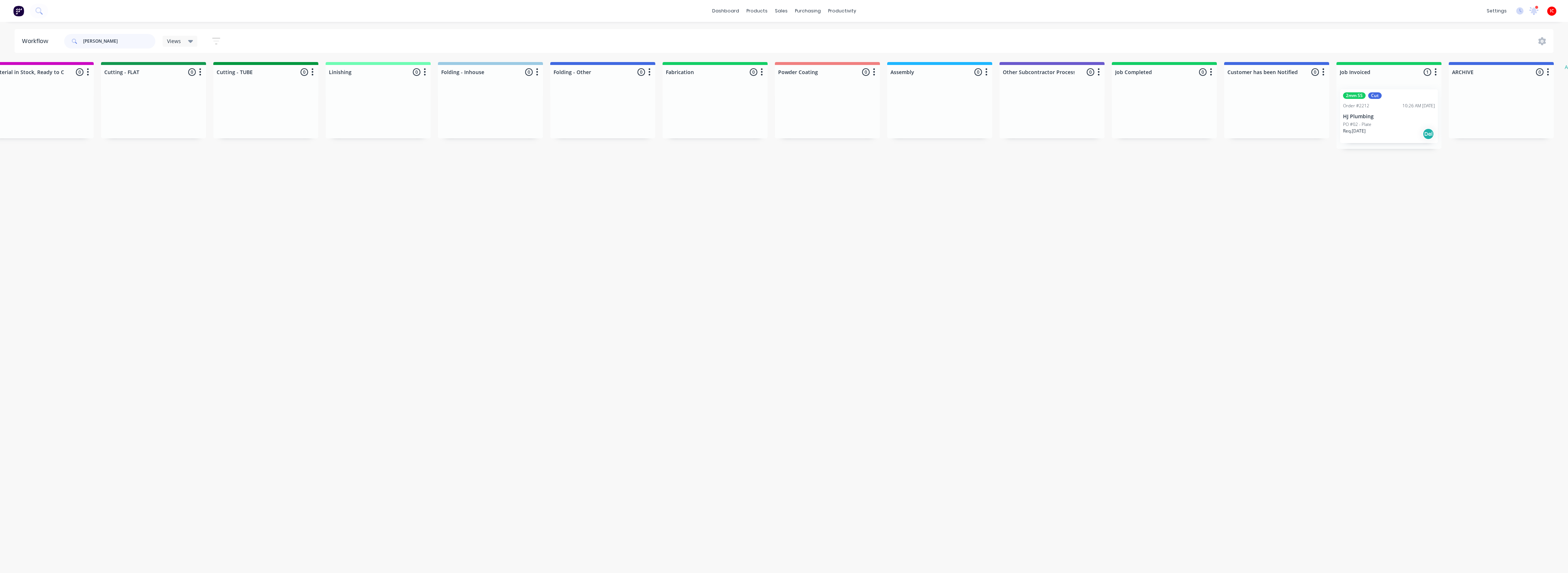
scroll to position [0, 1265]
click at [1399, 115] on p "HJ Plumbing" at bounding box center [1387, 116] width 92 height 6
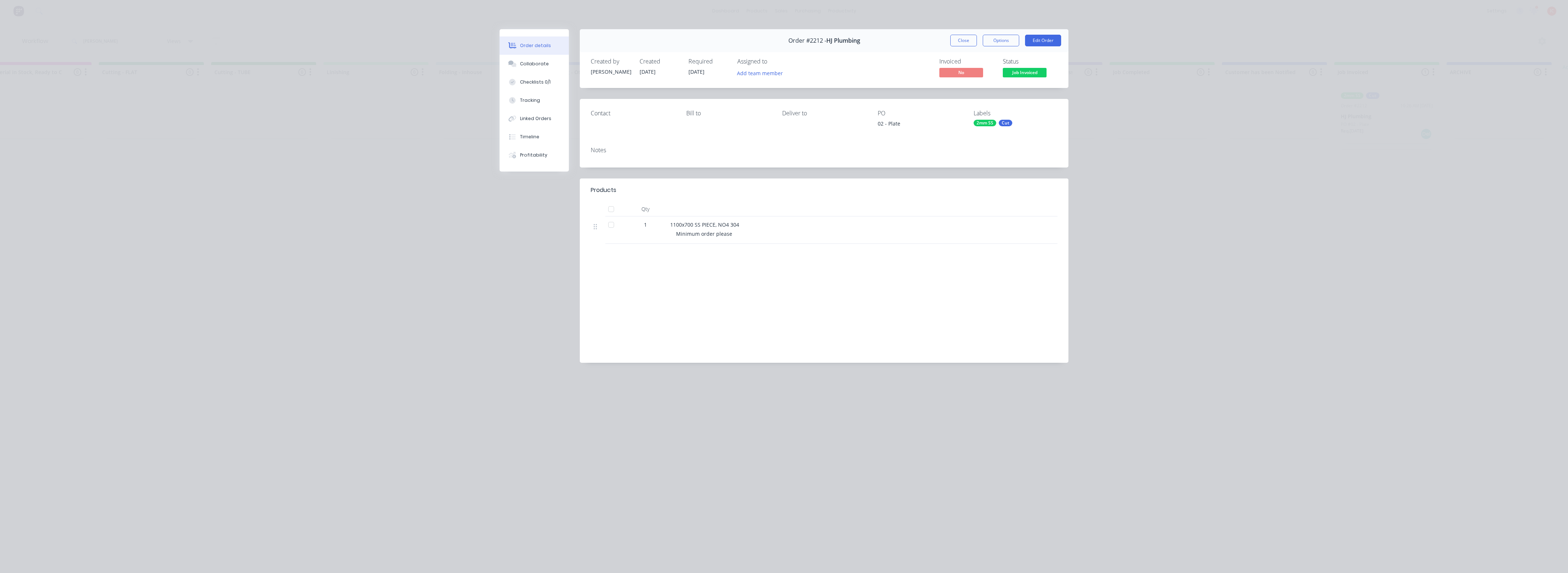
drag, startPoint x: 958, startPoint y: 40, endPoint x: 758, endPoint y: 55, distance: 200.6
click at [958, 40] on button "Close" at bounding box center [964, 40] width 27 height 12
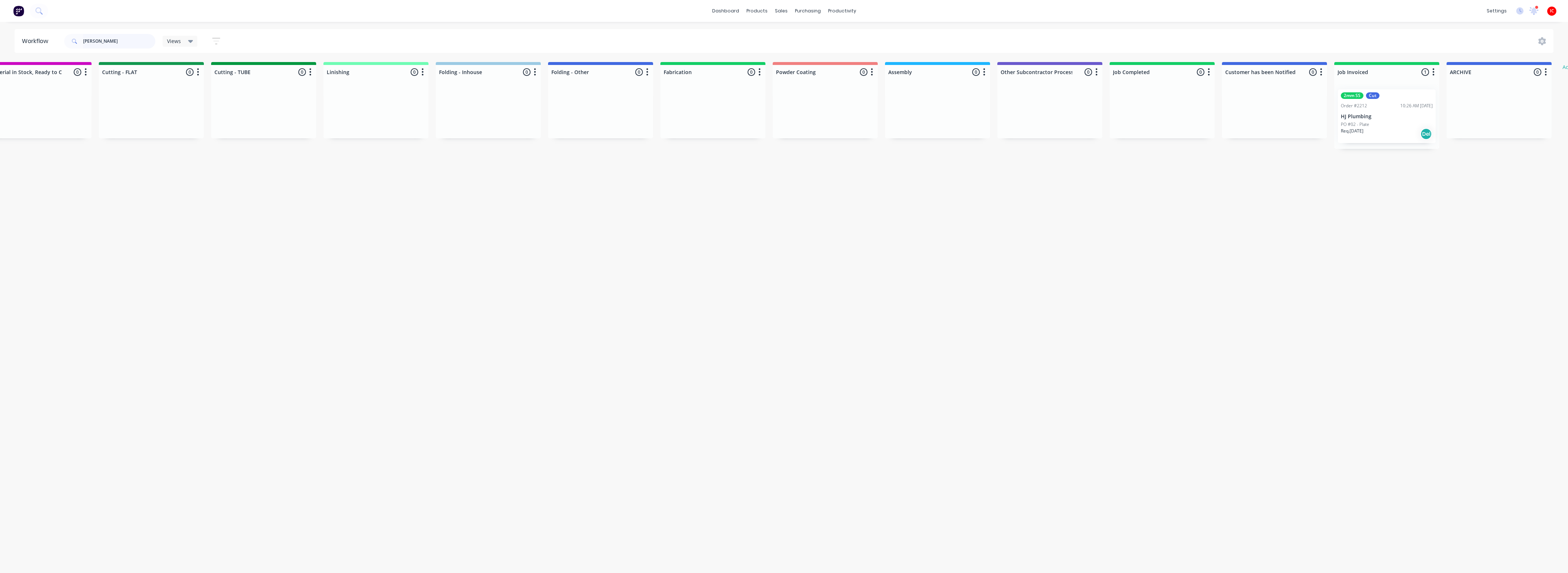
drag, startPoint x: 122, startPoint y: 42, endPoint x: 40, endPoint y: 41, distance: 82.0
click at [40, 41] on header "Workflow [PERSON_NAME] Views Save new view None (Default) edit [PERSON_NAME] ed…" at bounding box center [784, 41] width 1539 height 24
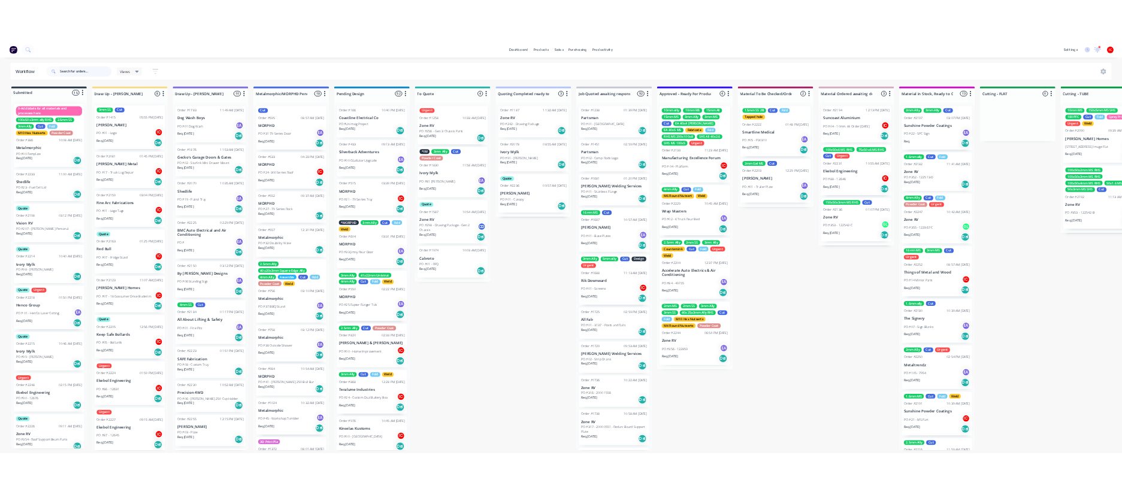
scroll to position [4, 0]
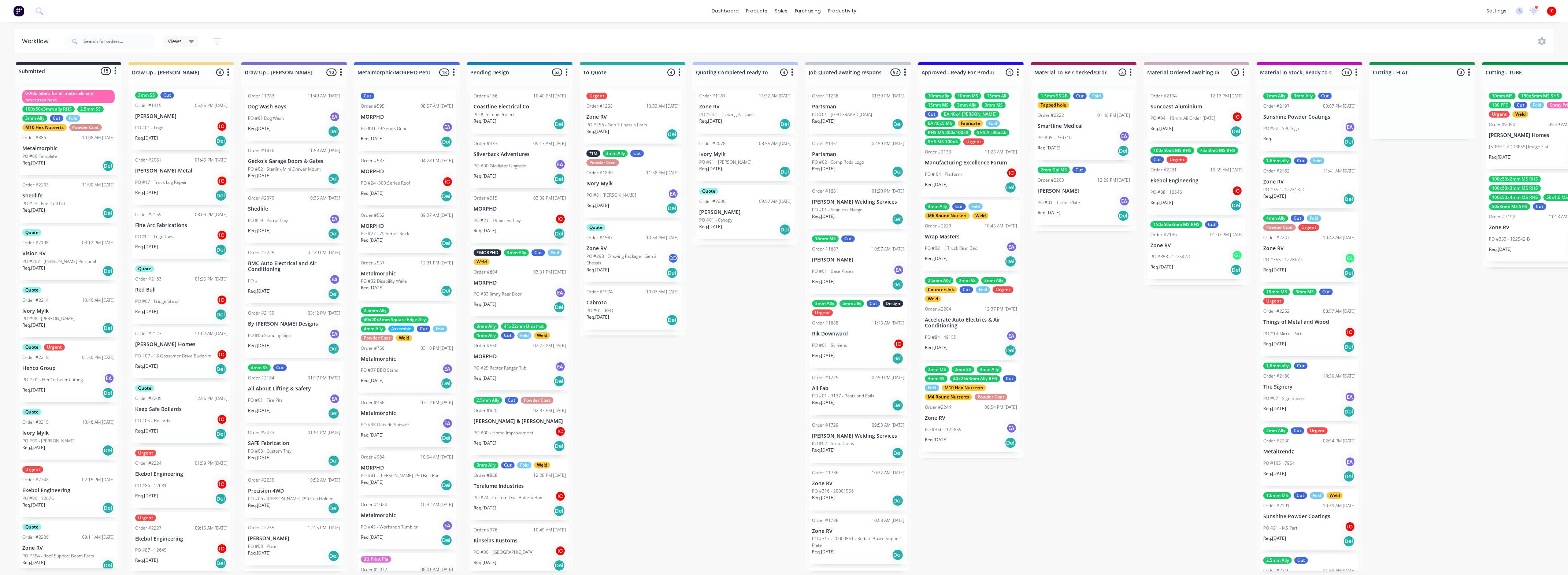
click at [179, 483] on div "PO #86 - 12631 IC" at bounding box center [181, 485] width 92 height 14
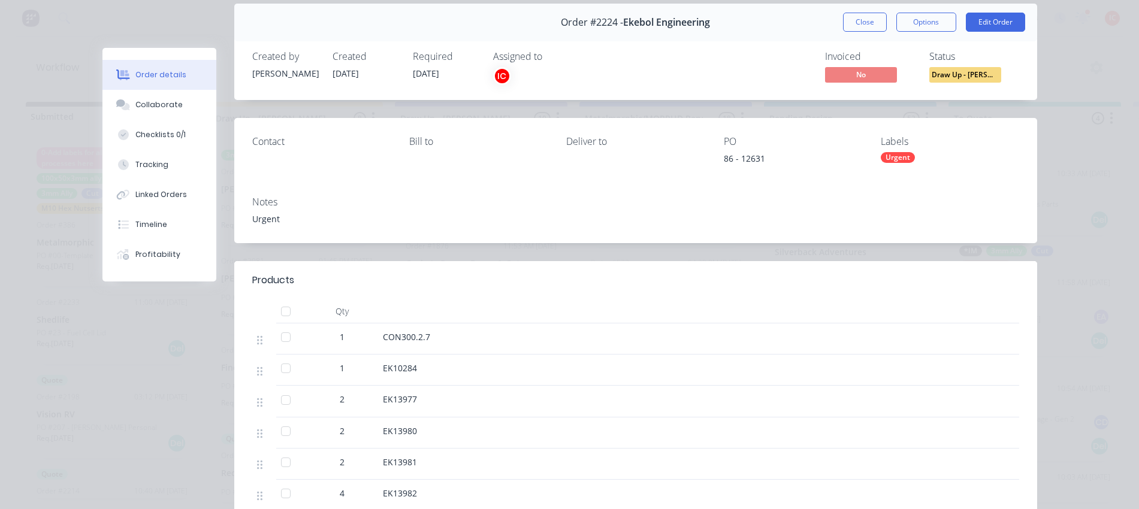
scroll to position [0, 0]
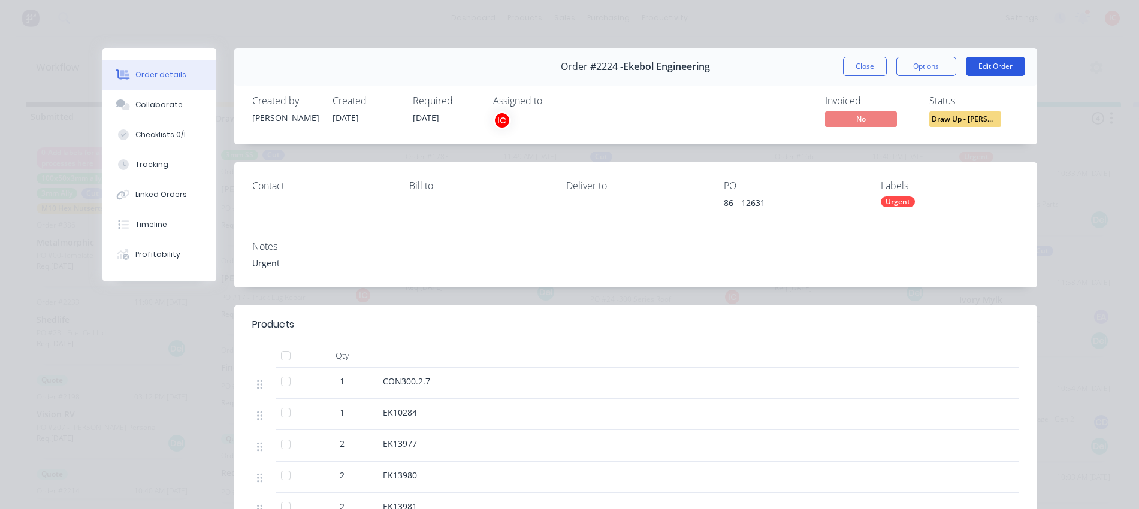
click at [991, 65] on button "Edit Order" at bounding box center [995, 66] width 59 height 19
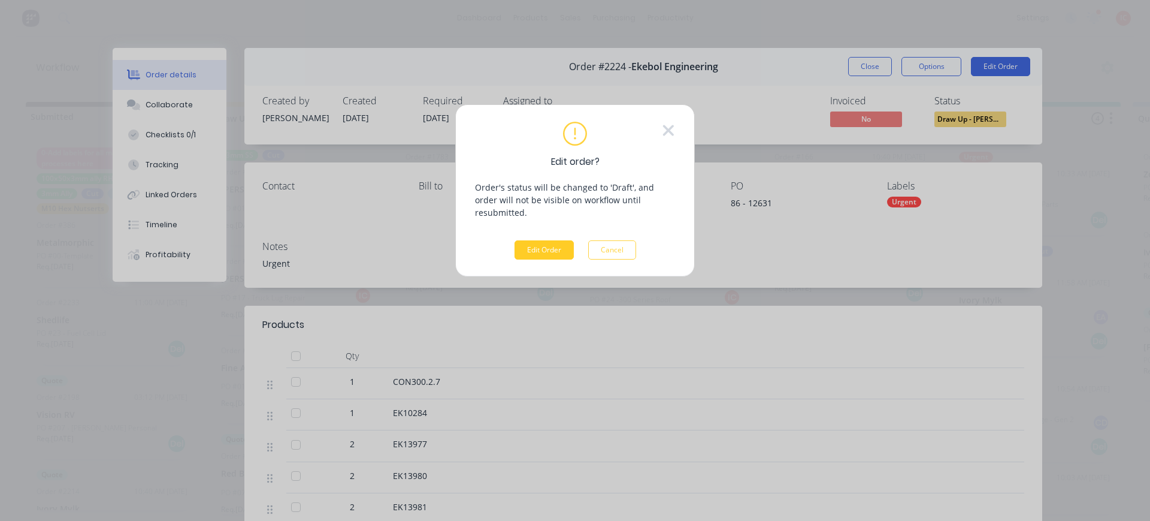
click at [537, 240] on button "Edit Order" at bounding box center [544, 249] width 59 height 19
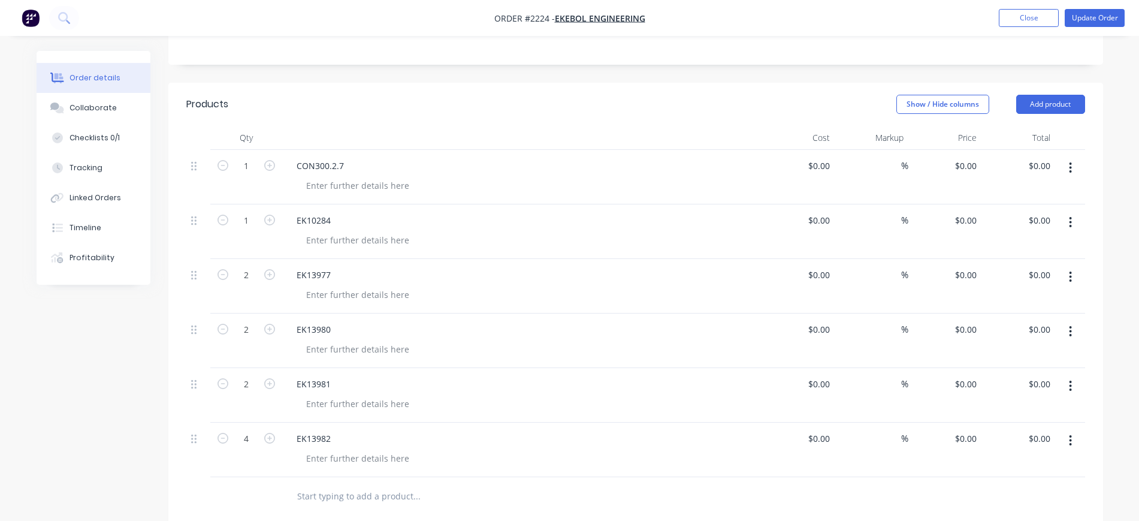
scroll to position [225, 0]
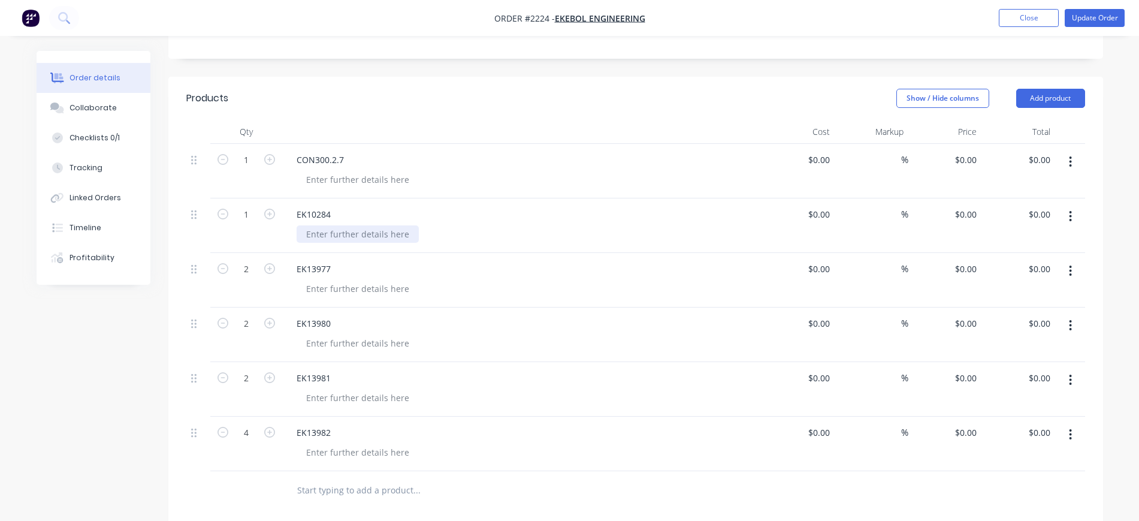
click at [340, 232] on div at bounding box center [358, 233] width 122 height 17
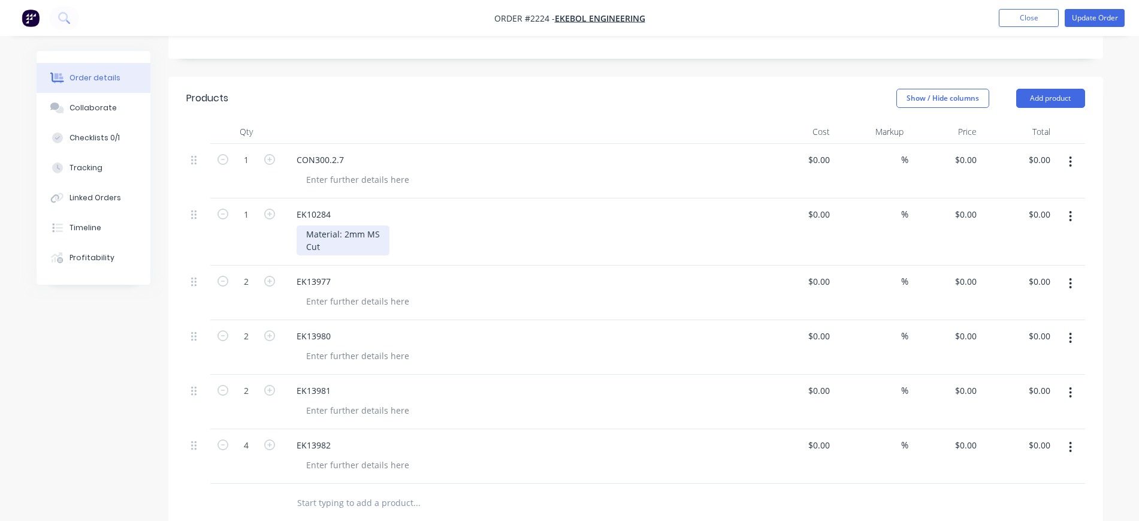
click at [344, 251] on div "Material: 2mm MS Cut" at bounding box center [343, 240] width 93 height 30
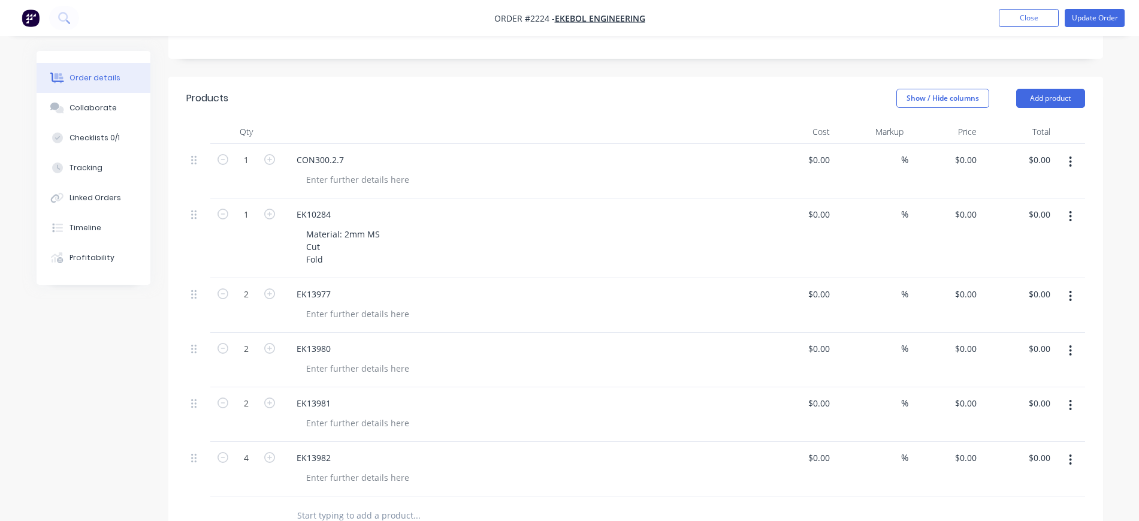
click at [532, 253] on div "Material: 2mm MS Cut Fold" at bounding box center [527, 246] width 460 height 43
click at [331, 181] on div at bounding box center [358, 179] width 122 height 17
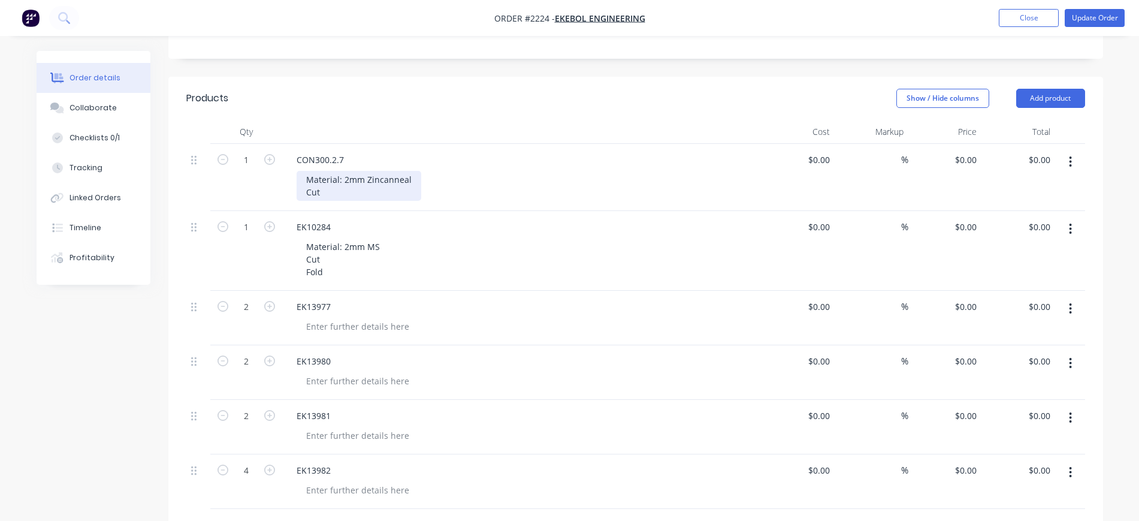
click at [355, 191] on div "Material: 2mm Zincanneal Cut" at bounding box center [359, 186] width 125 height 30
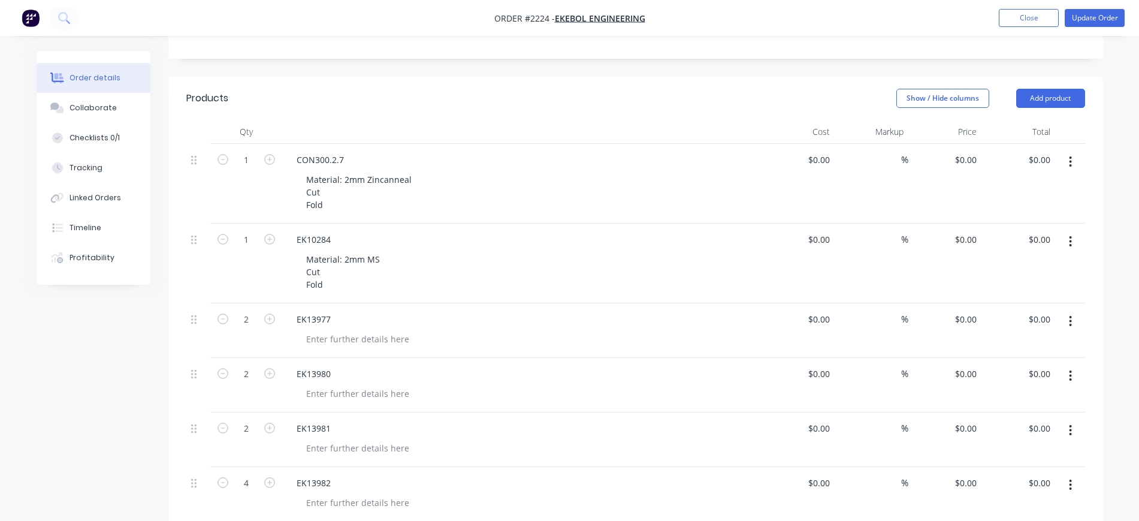
scroll to position [300, 0]
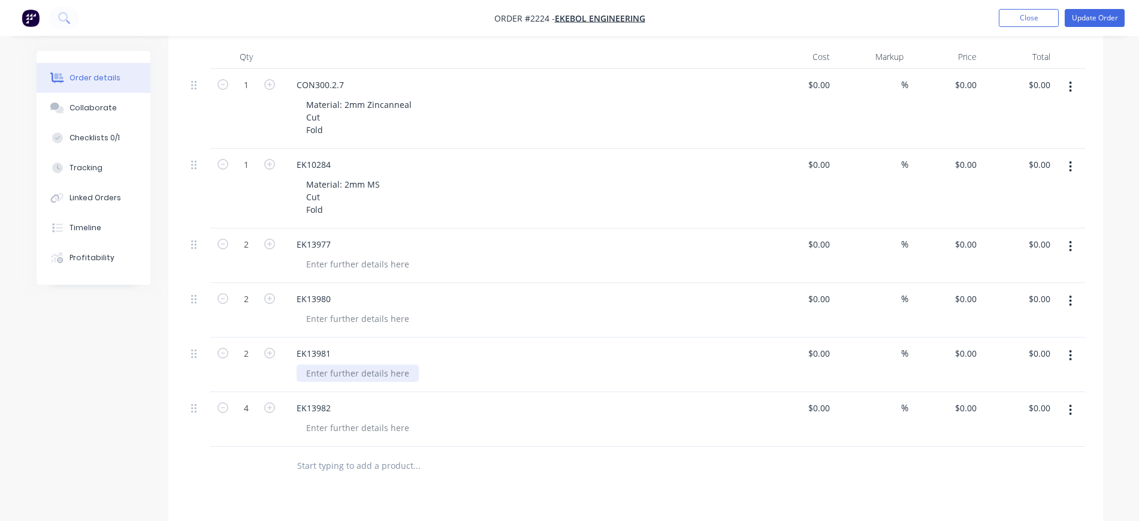
click at [335, 370] on div at bounding box center [358, 372] width 122 height 17
click at [330, 439] on div at bounding box center [358, 439] width 122 height 17
click at [476, 435] on div "Material: 6mm MS 250 Cut" at bounding box center [527, 446] width 460 height 30
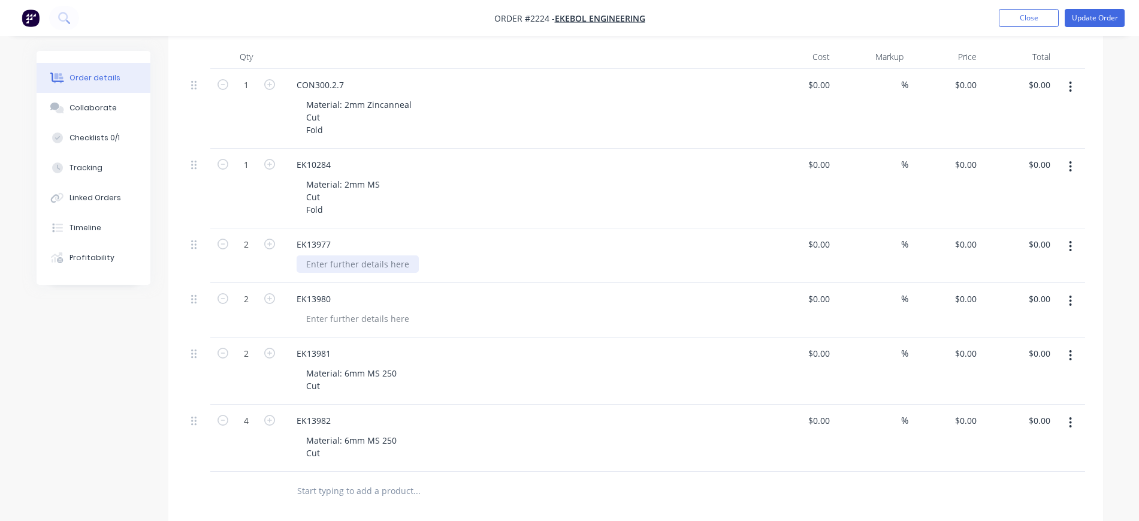
click at [335, 267] on div at bounding box center [358, 263] width 122 height 17
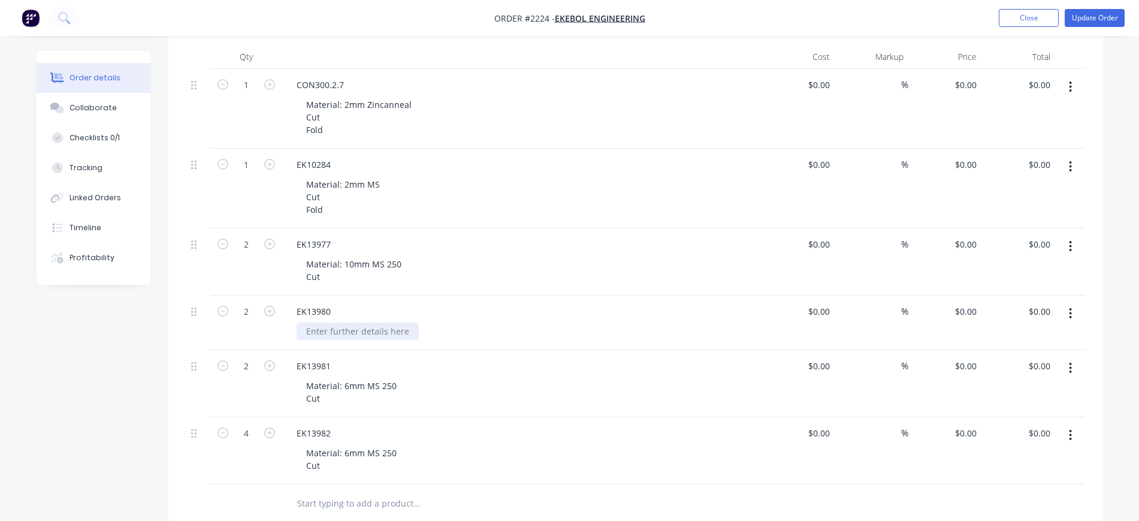
click at [357, 333] on div at bounding box center [358, 330] width 122 height 17
drag, startPoint x: 349, startPoint y: 279, endPoint x: 277, endPoint y: 262, distance: 74.3
click at [277, 262] on div "2 EK13977 Material: 10mm MS 250 Cut $0.00 $0.00 % $0.00 $0.00 $0.00 $0.00" at bounding box center [635, 261] width 899 height 67
copy div "Material: 10mm MS 250 Cut"
click at [347, 332] on div at bounding box center [358, 330] width 122 height 17
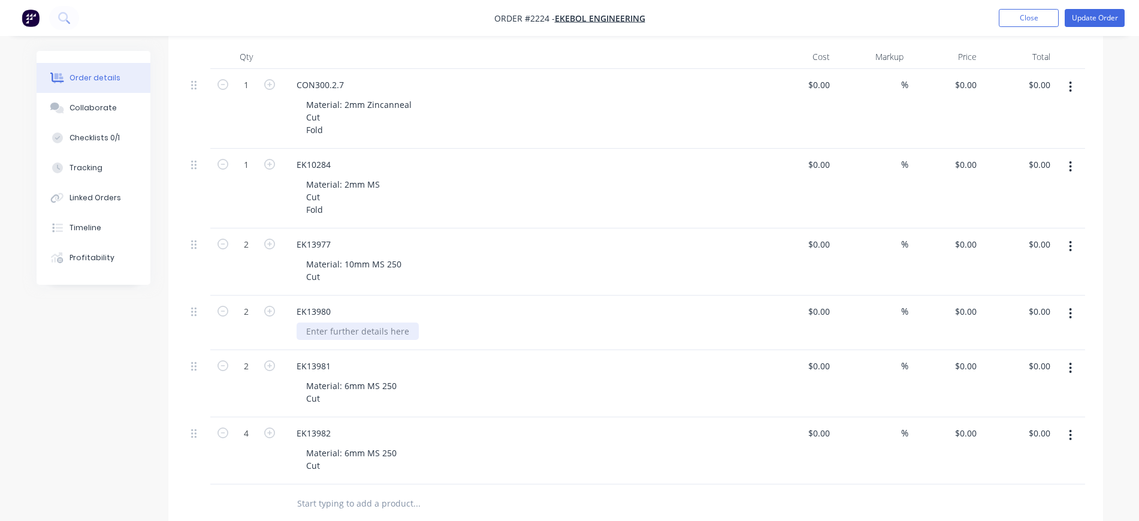
paste div
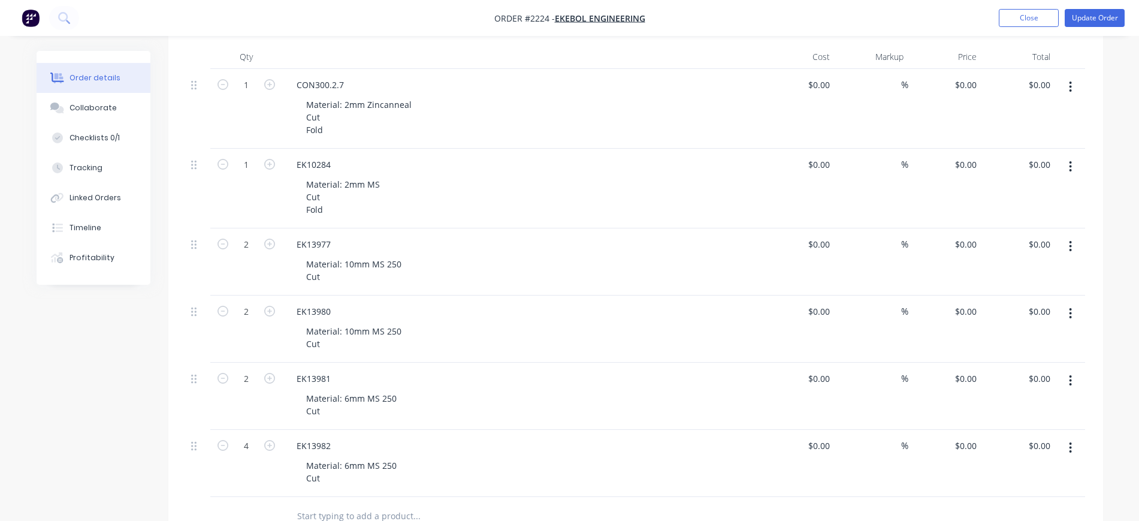
click at [497, 318] on div "EK13980 Material: 10mm MS 250 Cut" at bounding box center [521, 328] width 479 height 67
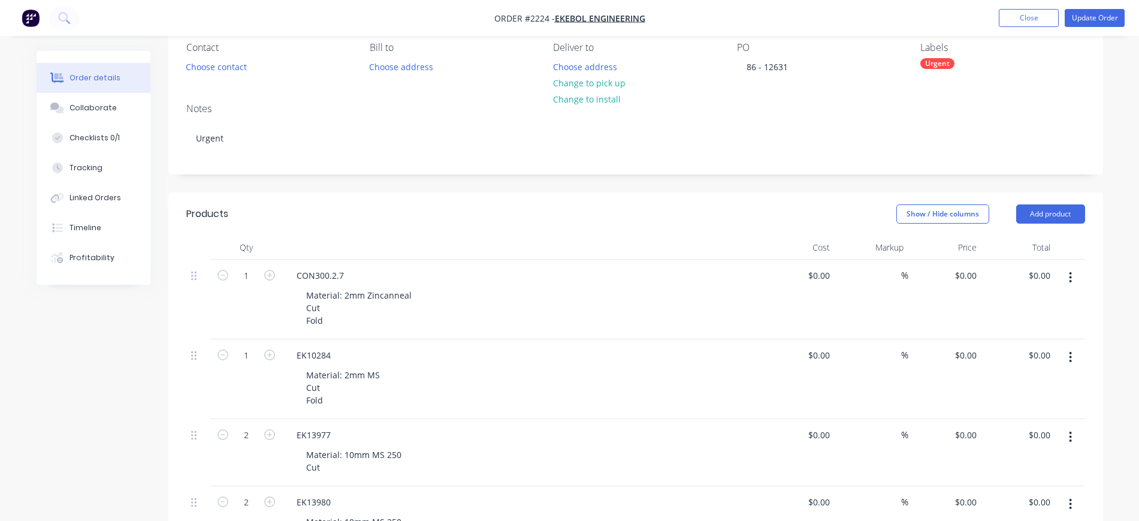
scroll to position [0, 0]
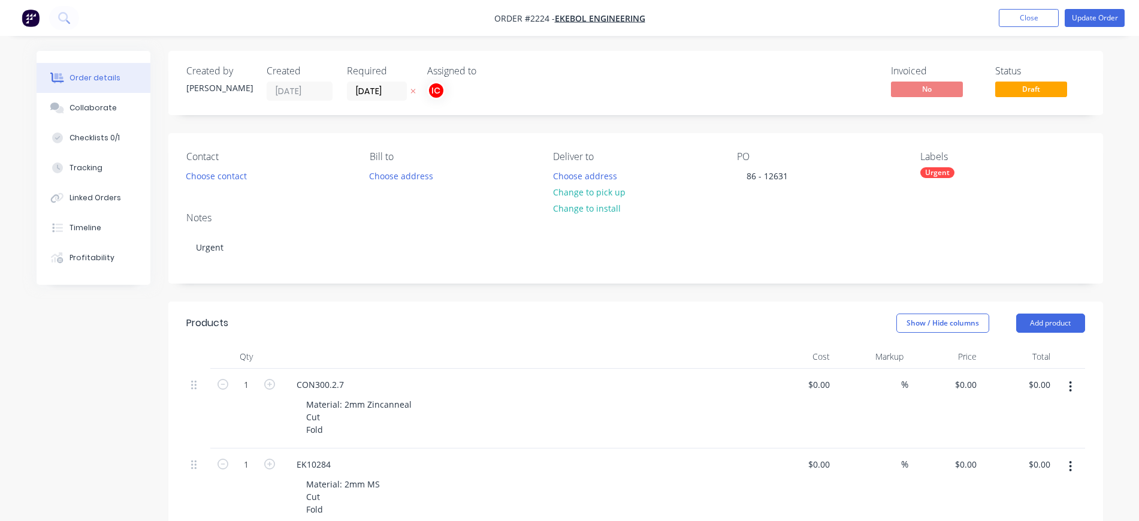
click at [939, 174] on div "Urgent" at bounding box center [937, 172] width 34 height 11
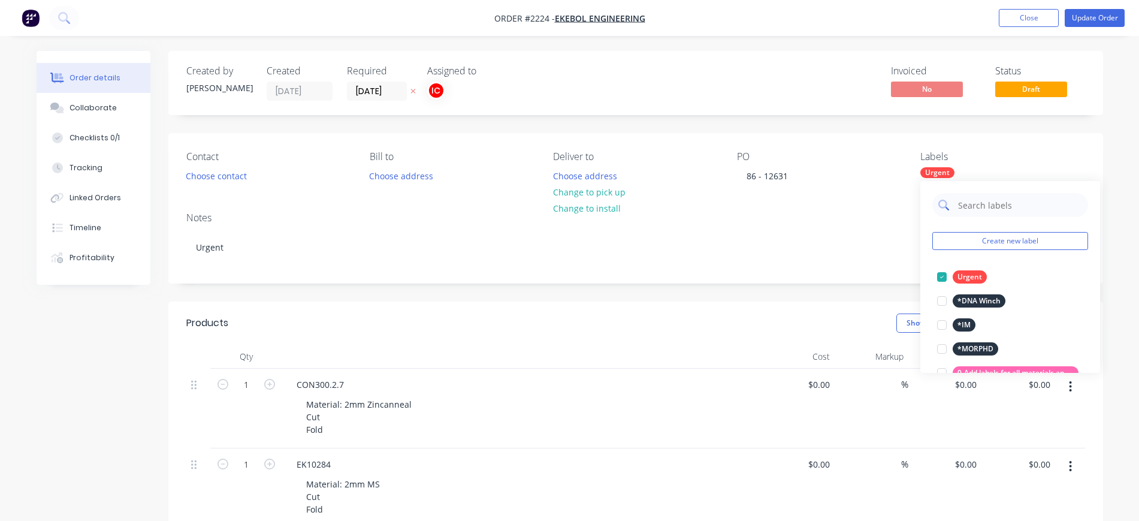
click at [979, 208] on input "text" at bounding box center [1019, 205] width 125 height 24
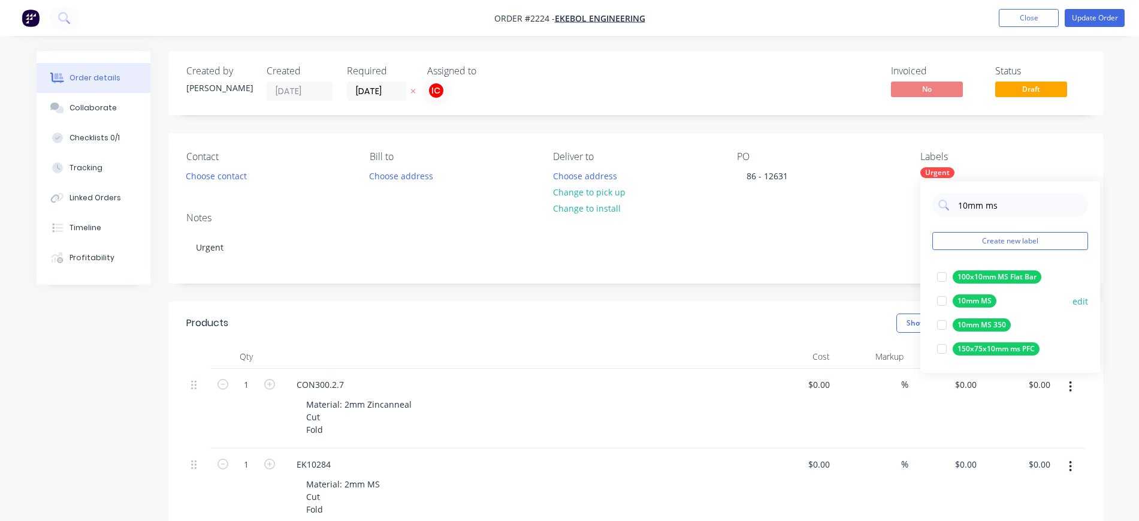
click at [942, 301] on div at bounding box center [942, 301] width 24 height 24
drag, startPoint x: 951, startPoint y: 199, endPoint x: 927, endPoint y: 199, distance: 24.6
click at [927, 199] on div "10mm ms Create new label 10mm MS edit 100x10mm MS Flat Bar edit 10mm MS 350 edi…" at bounding box center [1010, 277] width 180 height 192
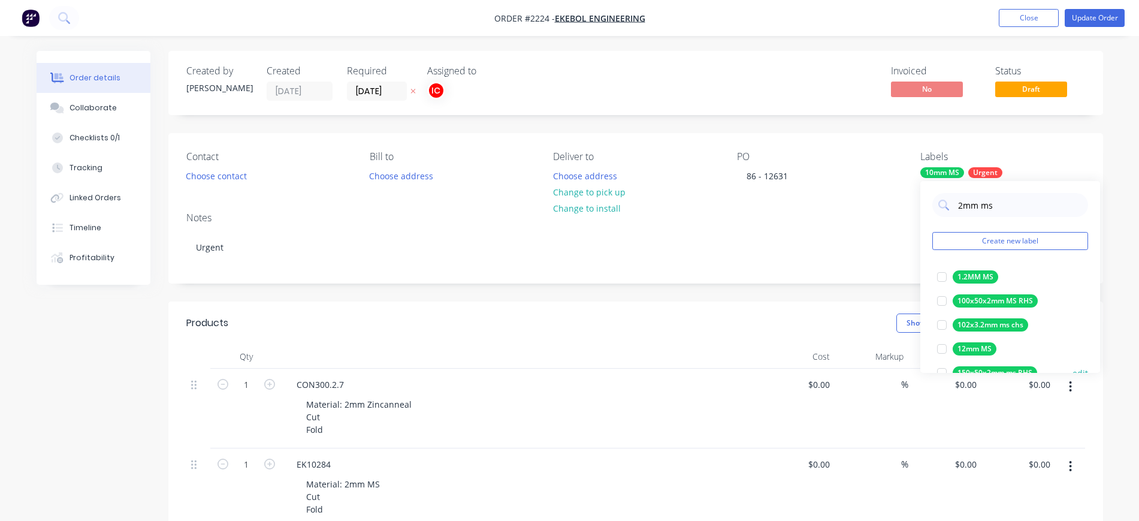
scroll to position [75, 0]
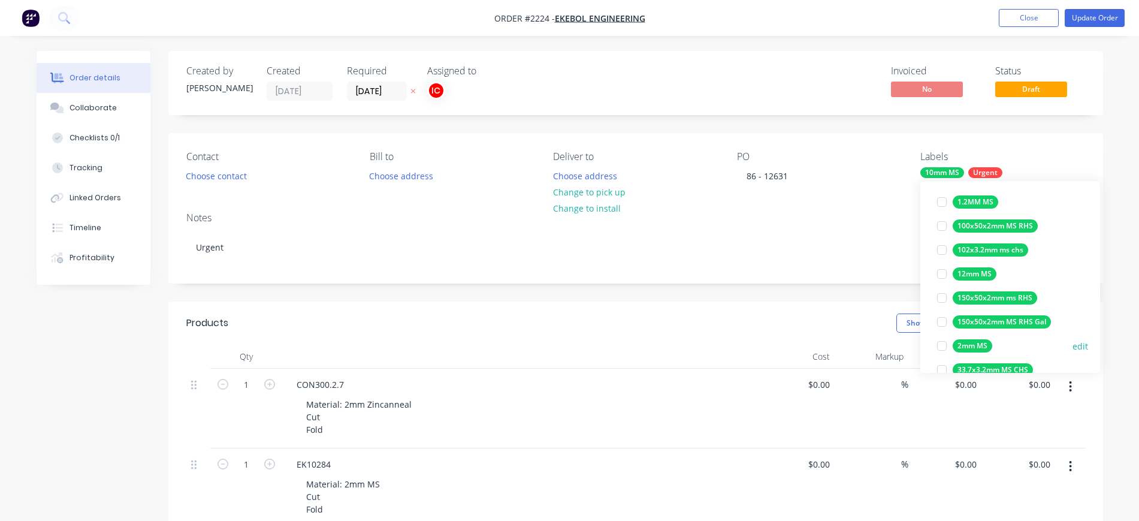
click at [941, 346] on div at bounding box center [942, 346] width 24 height 24
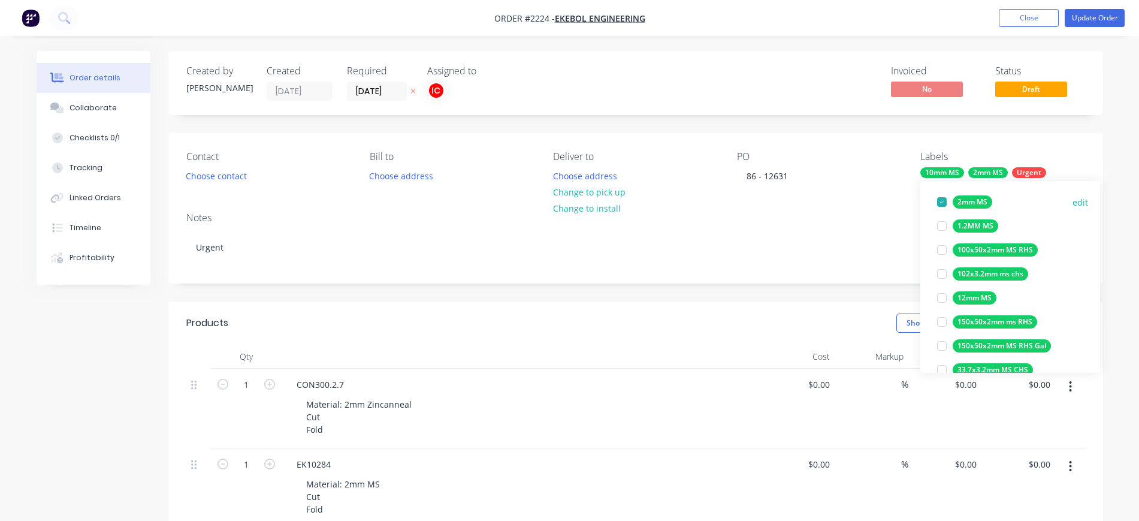
scroll to position [0, 0]
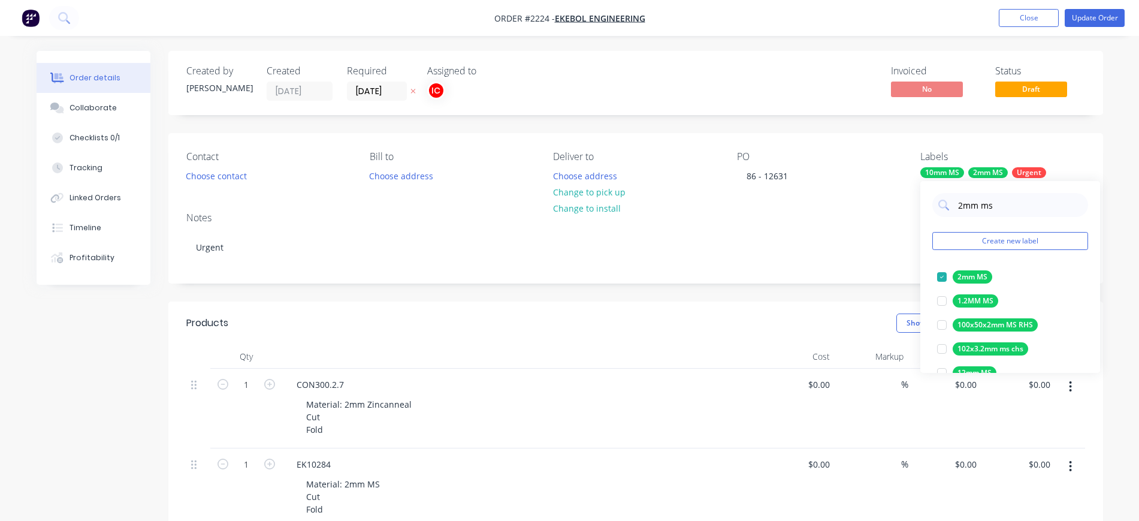
drag, startPoint x: 1011, startPoint y: 204, endPoint x: 932, endPoint y: 199, distance: 79.8
click at [932, 199] on div "2mm ms Create new label 2mm MS edit 1.2MM MS edit 100x50x2mm MS RHS edit 102x3.…" at bounding box center [1010, 277] width 180 height 192
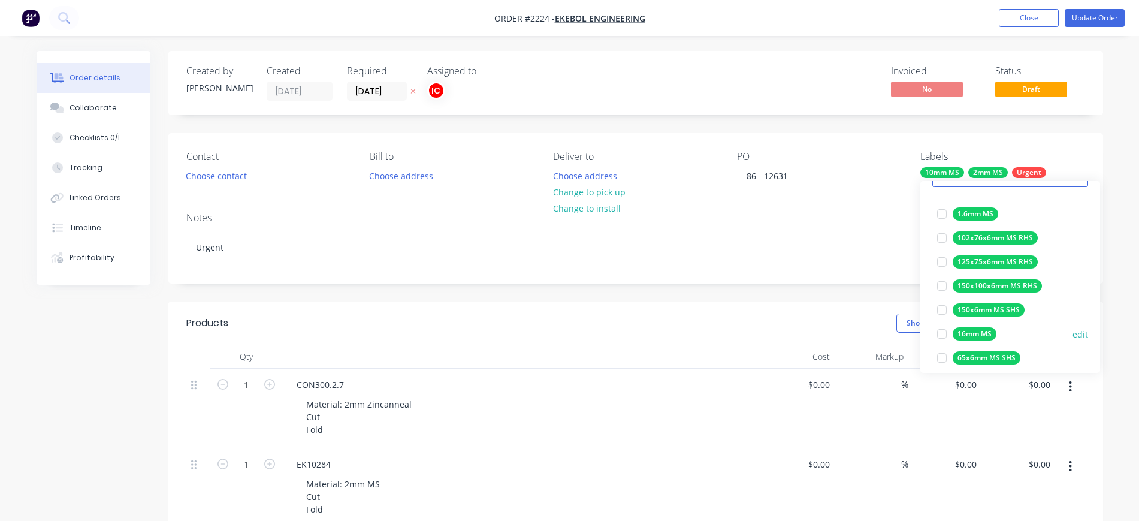
scroll to position [150, 0]
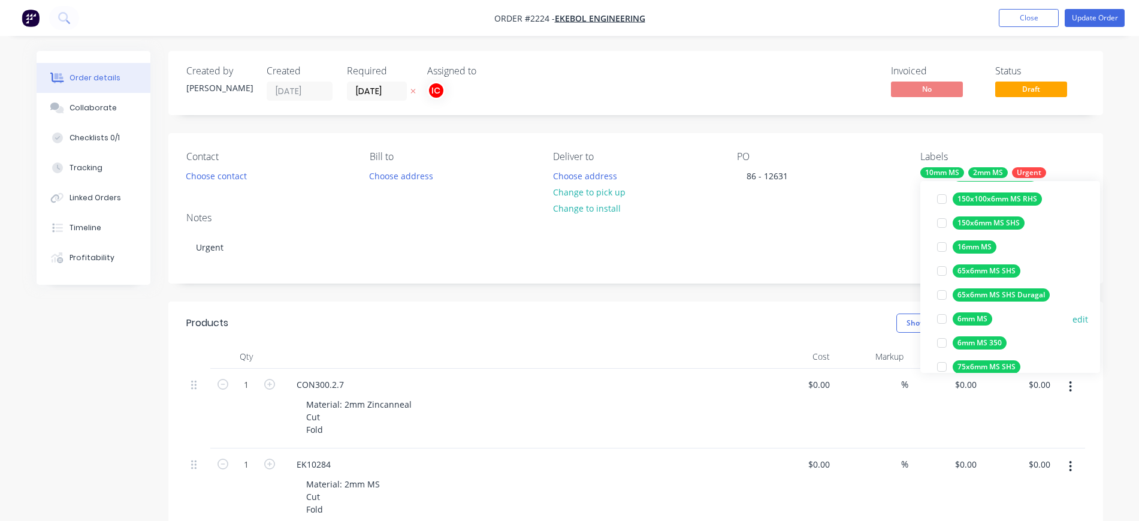
click at [942, 318] on div at bounding box center [942, 319] width 24 height 24
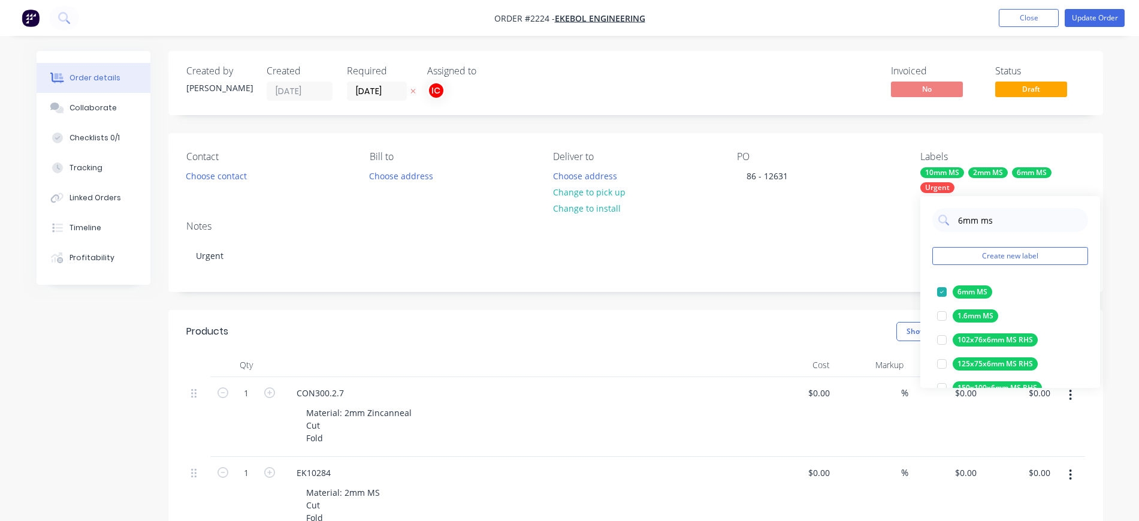
drag, startPoint x: 992, startPoint y: 219, endPoint x: 907, endPoint y: 217, distance: 85.1
drag, startPoint x: 995, startPoint y: 222, endPoint x: 929, endPoint y: 221, distance: 66.5
click at [929, 221] on div "6mm ms Create new label 6mm MS edit 1.6mm MS edit 102x76x6mm MS RHS edit 125x75…" at bounding box center [1010, 292] width 180 height 192
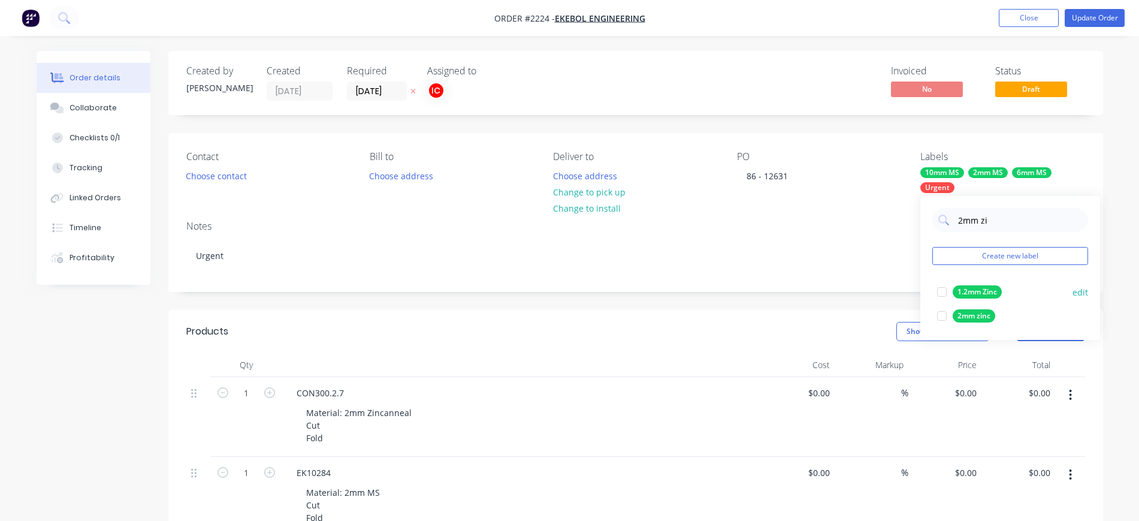
click at [941, 288] on div at bounding box center [942, 292] width 24 height 24
click at [1002, 214] on input "2mm zi" at bounding box center [1019, 220] width 125 height 24
drag, startPoint x: 1009, startPoint y: 217, endPoint x: 936, endPoint y: 216, distance: 72.5
click at [936, 216] on div "2mm zi" at bounding box center [1010, 220] width 156 height 24
type input "fold"
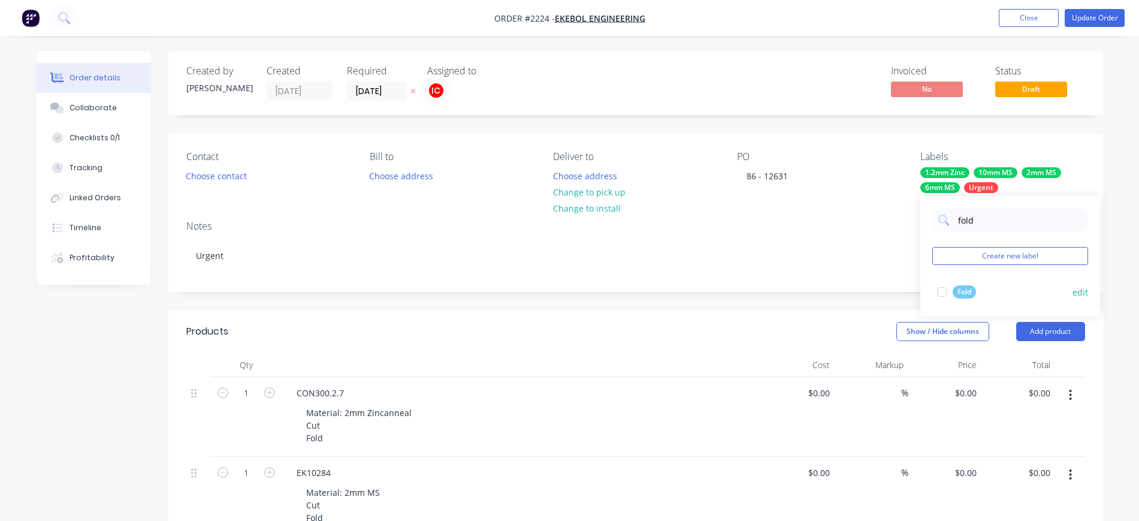
drag, startPoint x: 942, startPoint y: 292, endPoint x: 891, endPoint y: 266, distance: 57.6
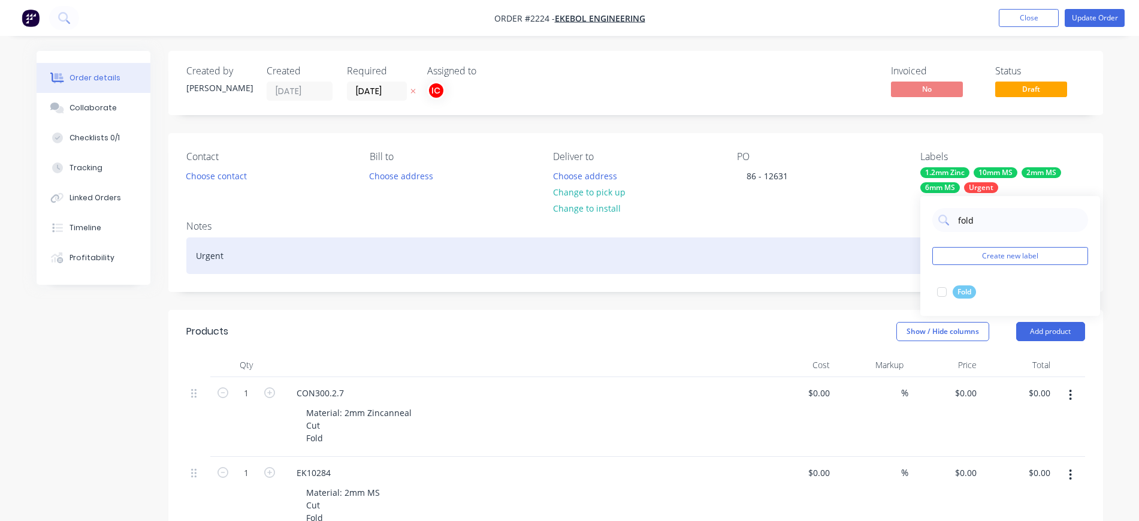
click at [942, 292] on div at bounding box center [942, 292] width 24 height 24
click at [861, 261] on div "Urgent" at bounding box center [635, 255] width 899 height 37
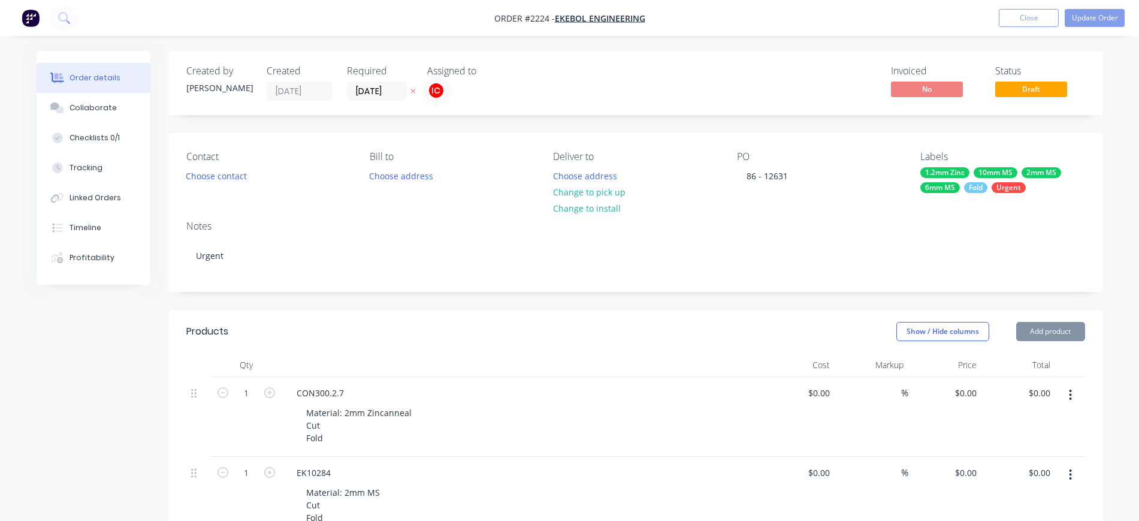
click at [1017, 185] on div "Urgent" at bounding box center [1008, 187] width 34 height 11
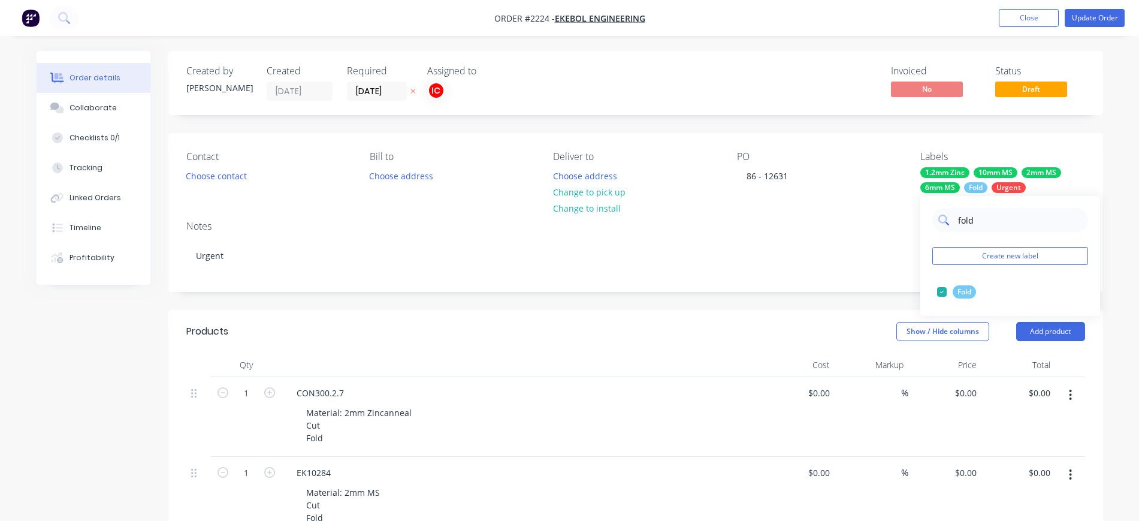
drag, startPoint x: 1028, startPoint y: 223, endPoint x: 934, endPoint y: 217, distance: 94.2
click at [934, 217] on div "fold" at bounding box center [1010, 220] width 156 height 24
type input "cut"
click at [939, 289] on div at bounding box center [942, 292] width 24 height 24
click at [745, 276] on div "Notes Urgent" at bounding box center [635, 251] width 935 height 80
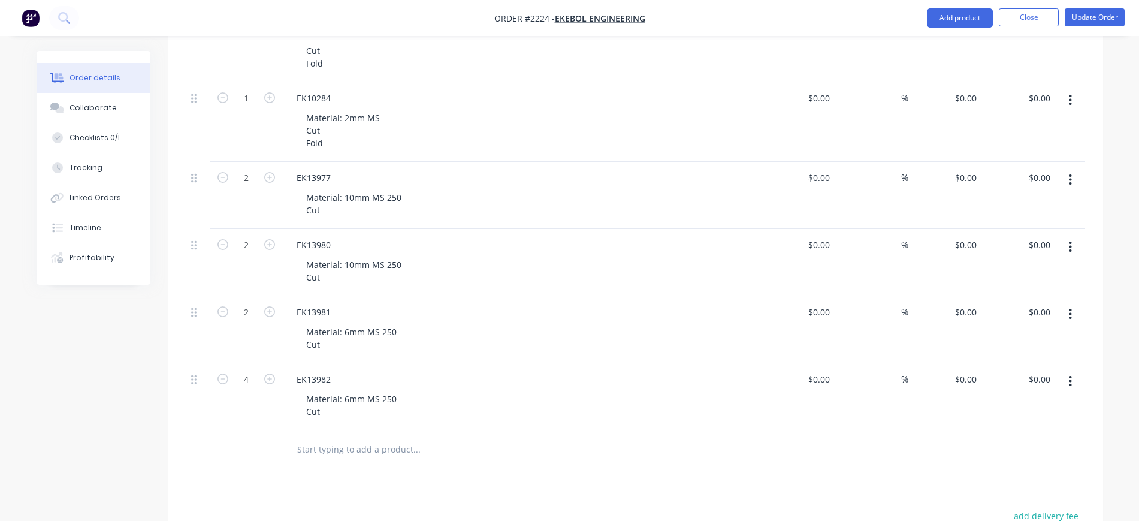
scroll to position [150, 0]
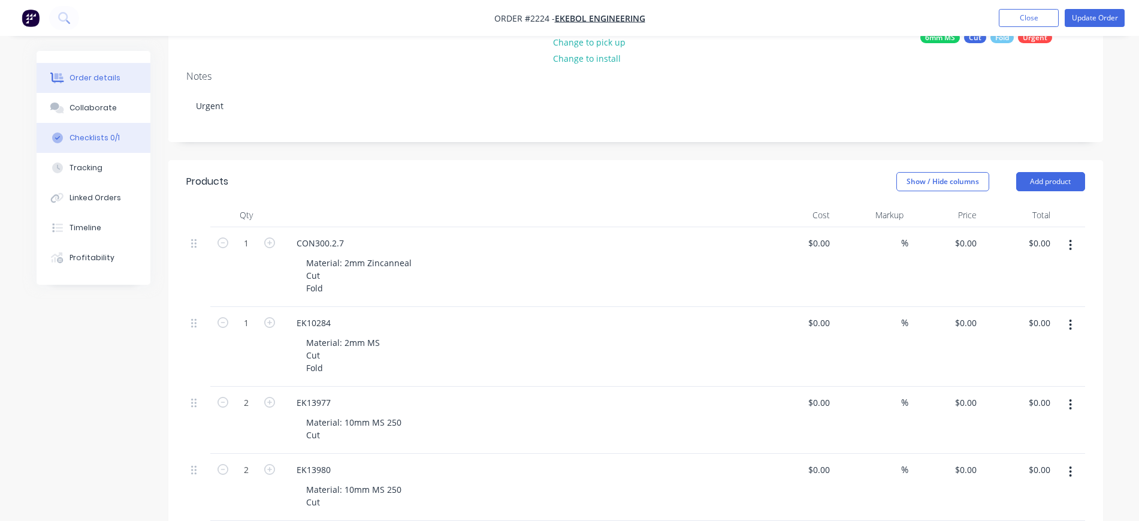
click at [110, 133] on div "Checklists 0/1" at bounding box center [94, 137] width 50 height 11
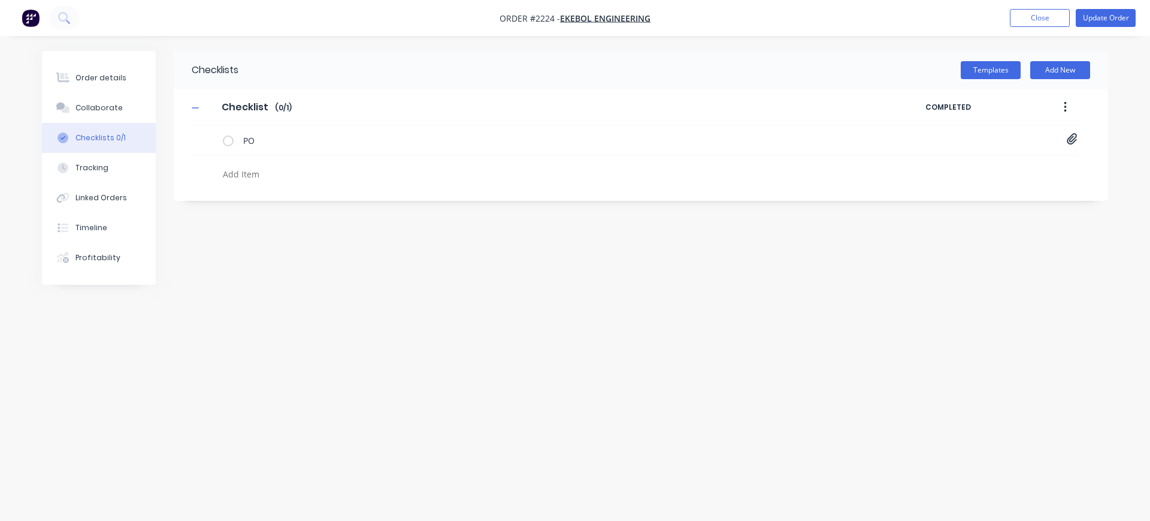
click at [242, 174] on textarea at bounding box center [506, 173] width 576 height 17
click at [245, 174] on textarea at bounding box center [506, 173] width 576 height 17
type textarea "x"
type textarea "F"
type textarea "x"
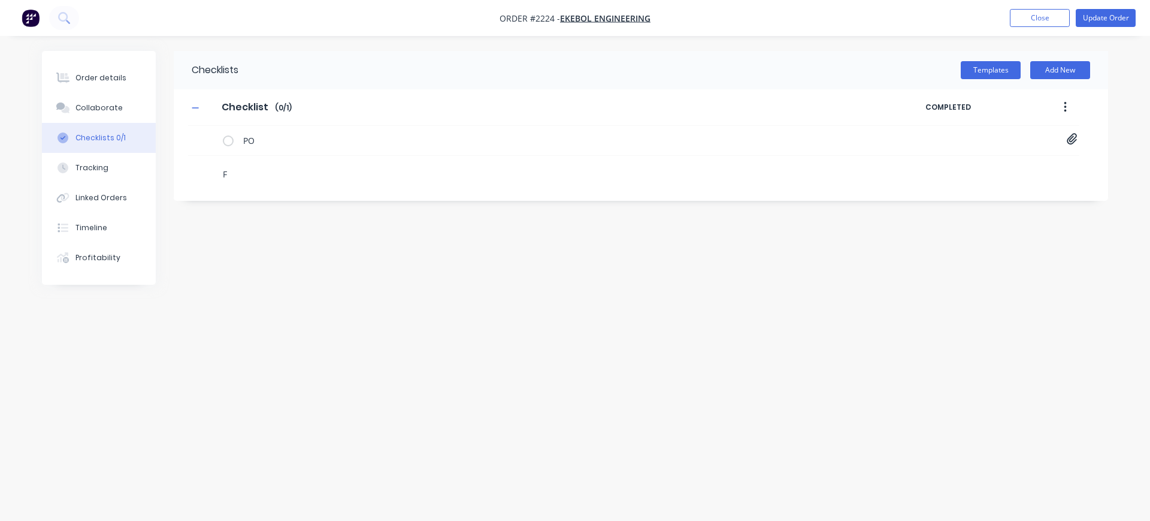
type textarea "FO"
type textarea "x"
type textarea "FOL"
type textarea "x"
type textarea "FOLD"
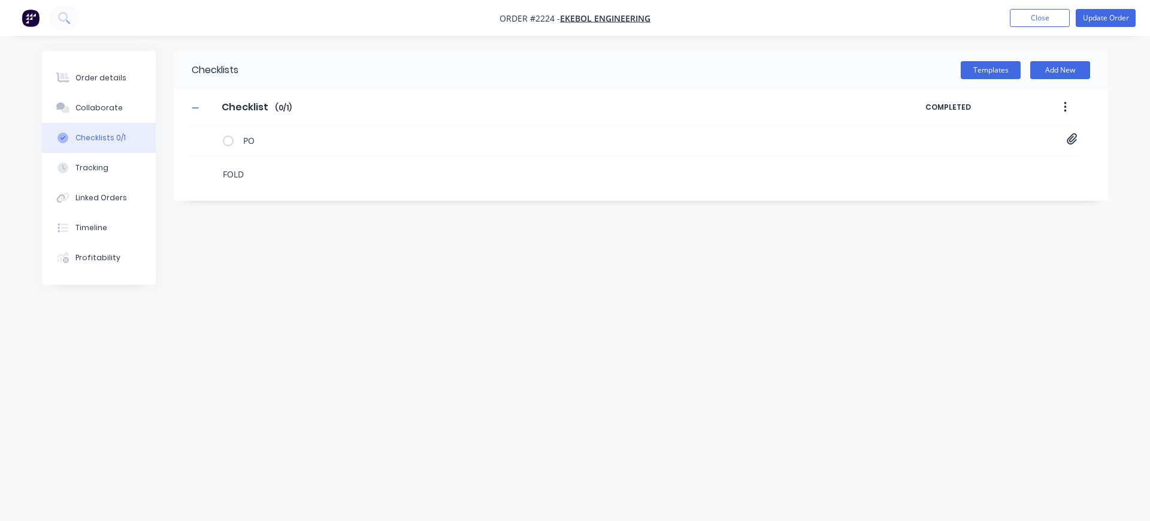
type textarea "x"
click at [209, 169] on icon at bounding box center [208, 169] width 16 height 16
click at [202, 163] on input "file" at bounding box center [202, 163] width 0 height 0
type input "C:\fakepath\EK10284-C.pdf"
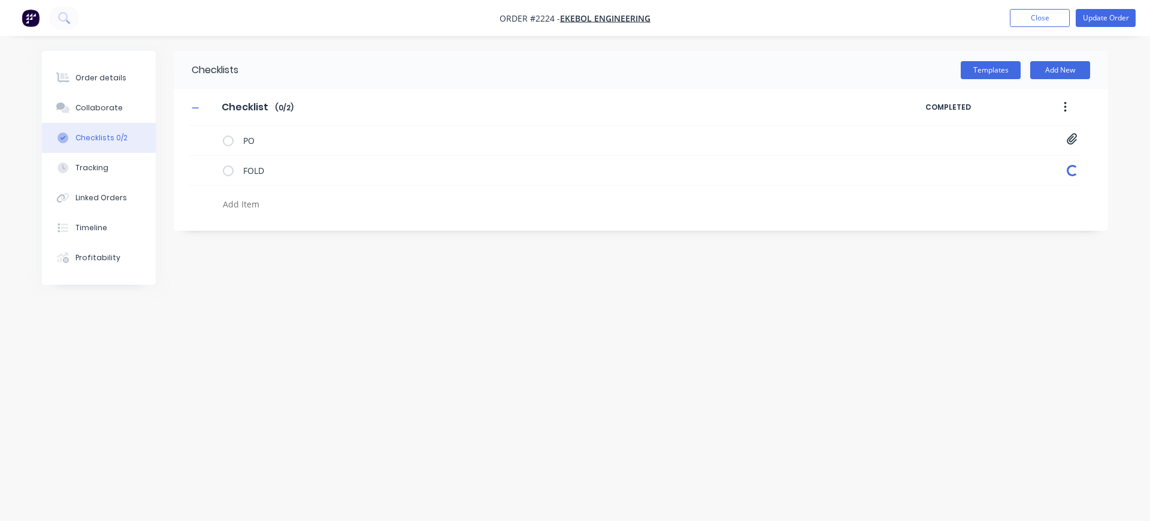
type textarea "x"
click at [207, 168] on icon at bounding box center [208, 169] width 16 height 16
click at [202, 163] on input "file" at bounding box center [202, 163] width 0 height 0
type input "C:\fakepath\CON300.2.7.PDF"
type textarea "x"
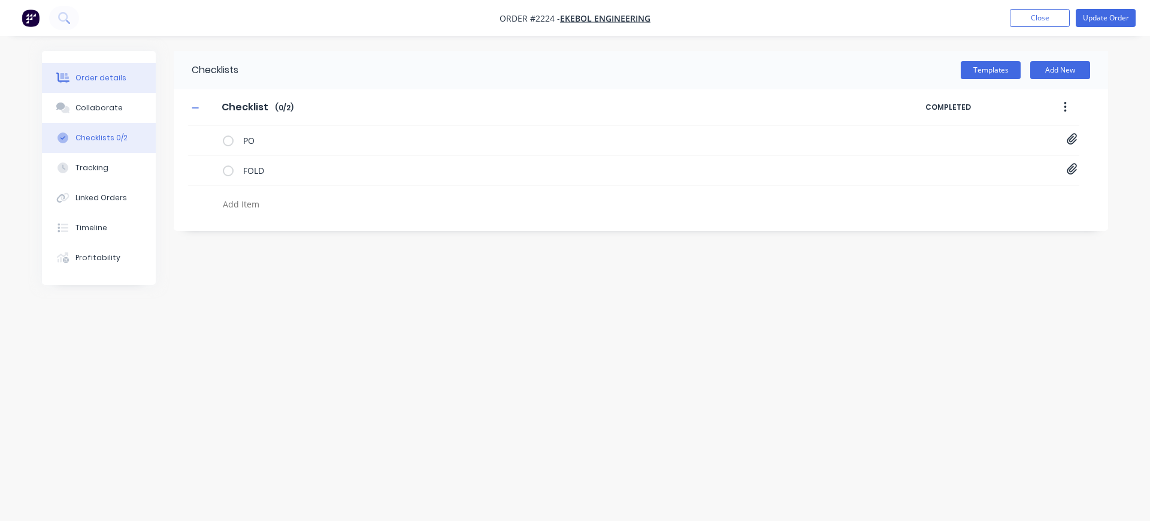
click at [104, 74] on div "Order details" at bounding box center [100, 77] width 51 height 11
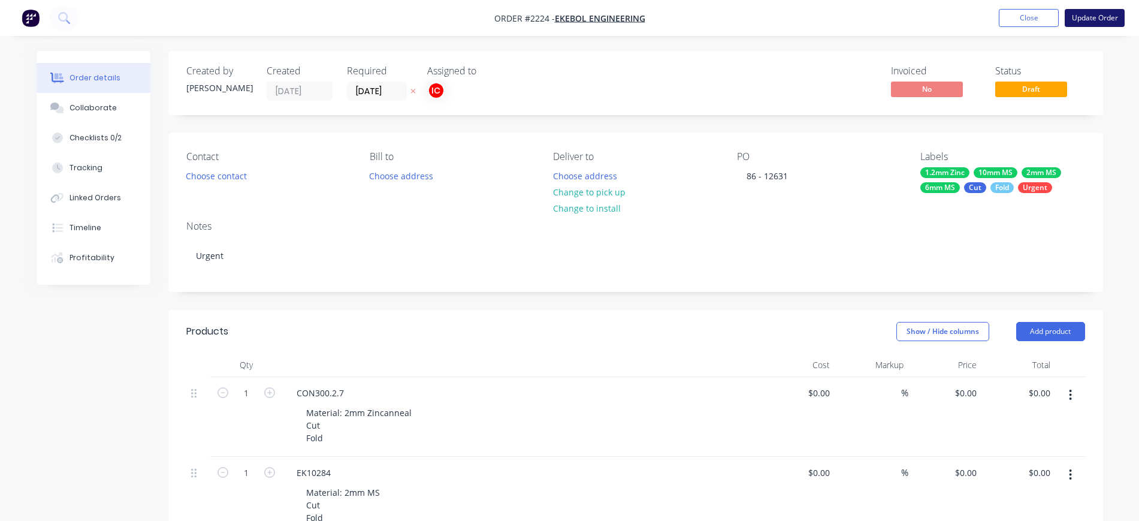
click at [1097, 16] on button "Update Order" at bounding box center [1095, 18] width 60 height 18
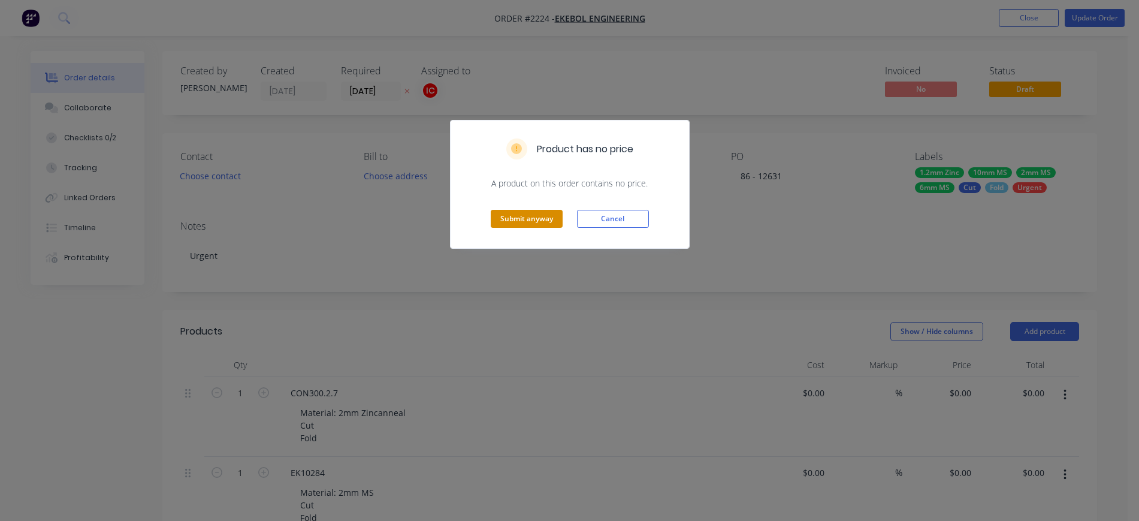
click at [516, 219] on button "Submit anyway" at bounding box center [527, 219] width 72 height 18
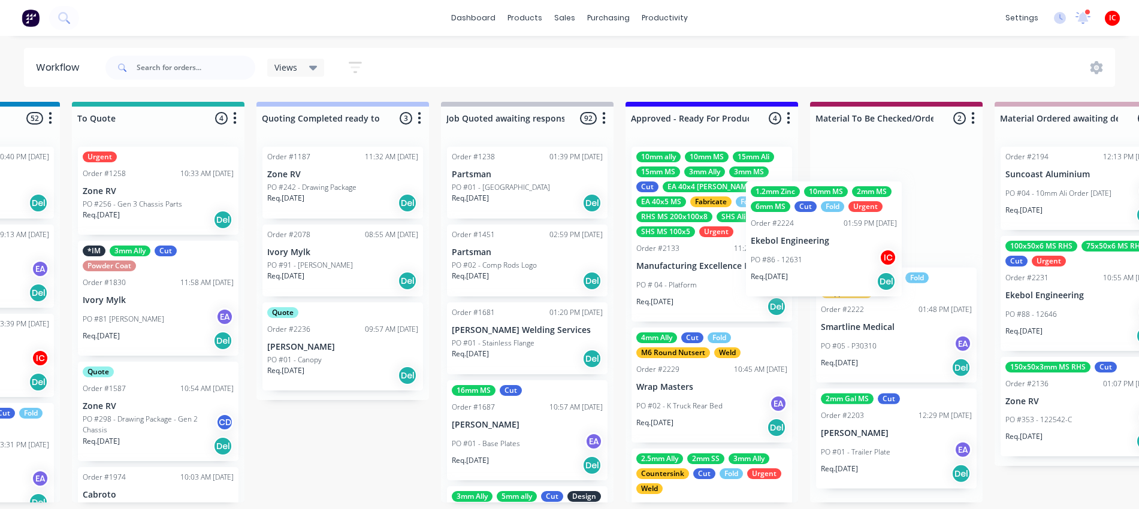
scroll to position [1, 877]
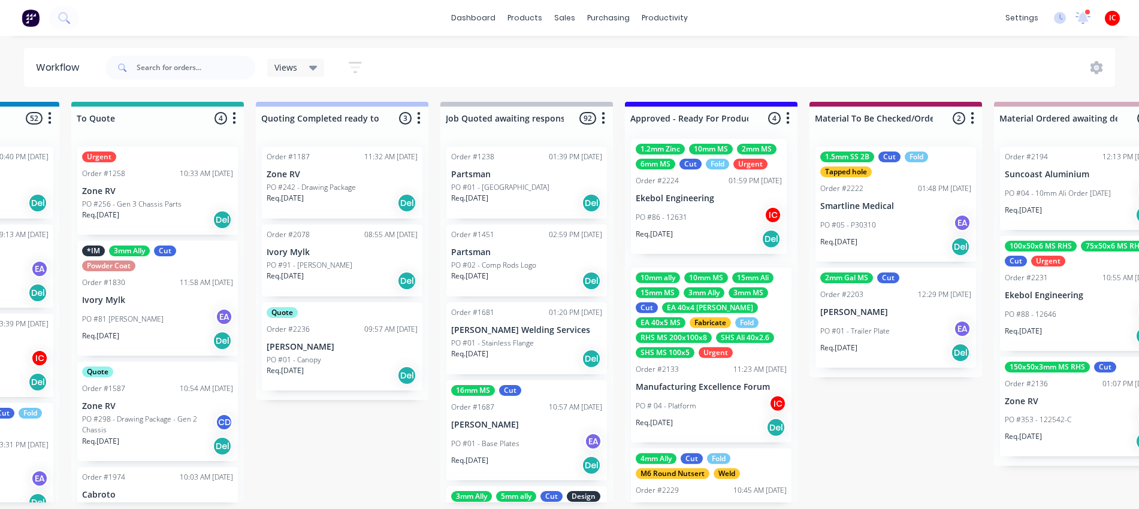
drag, startPoint x: 289, startPoint y: 423, endPoint x: 708, endPoint y: 203, distance: 473.0
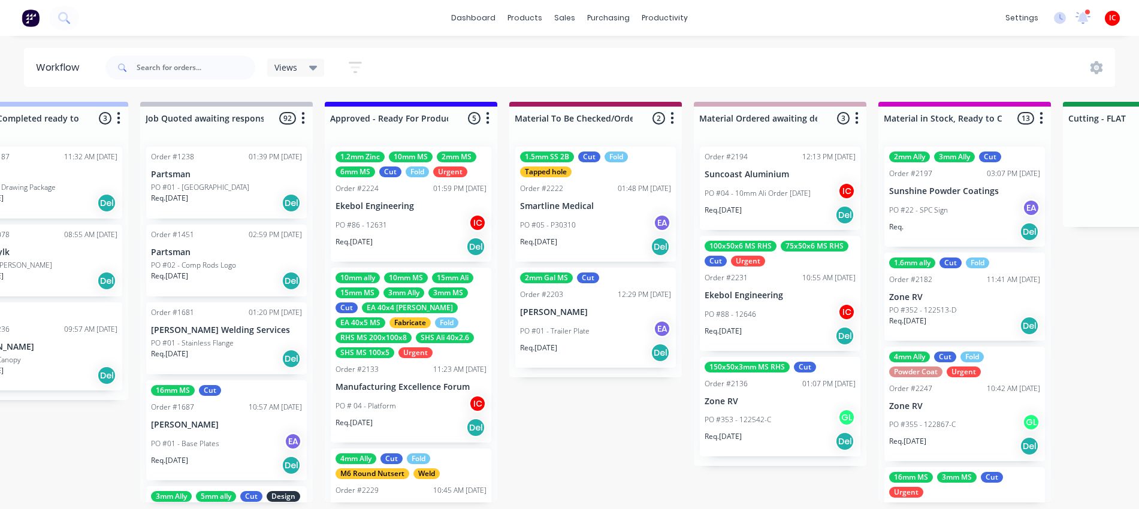
scroll to position [5, 1151]
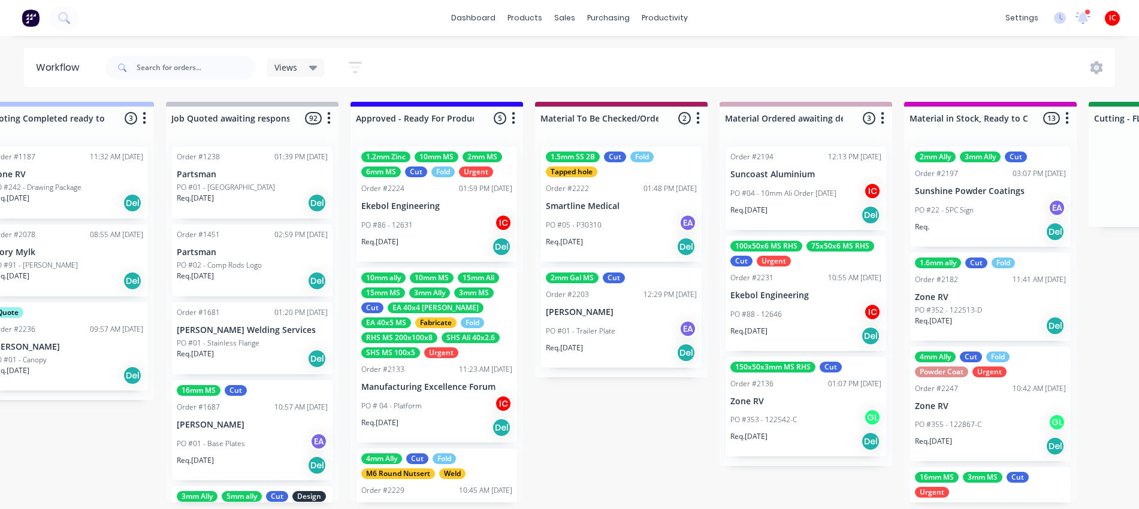
click at [436, 382] on p "Manufacturing Excellence Forum" at bounding box center [436, 387] width 151 height 10
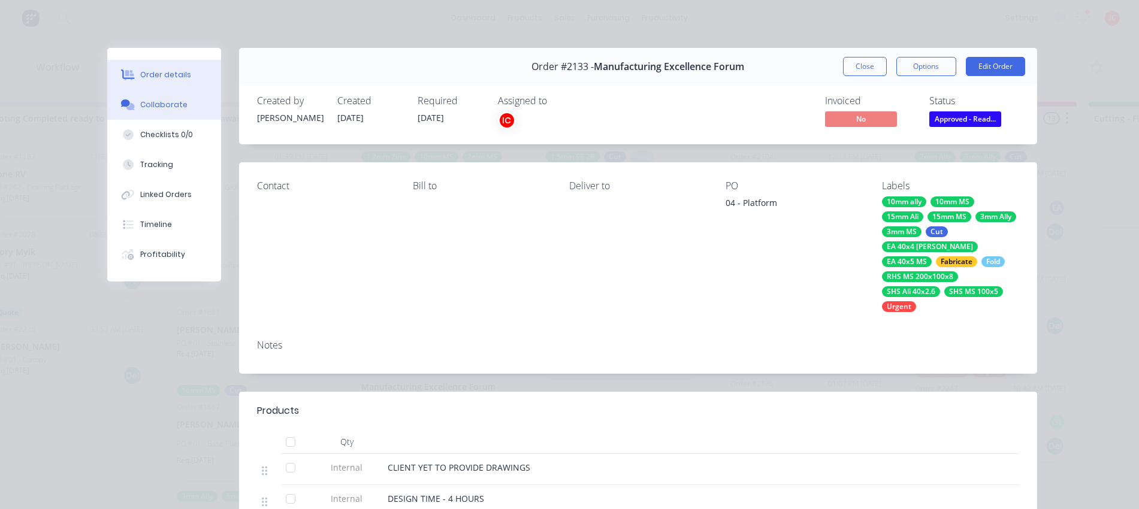
click at [164, 115] on button "Collaborate" at bounding box center [164, 105] width 114 height 30
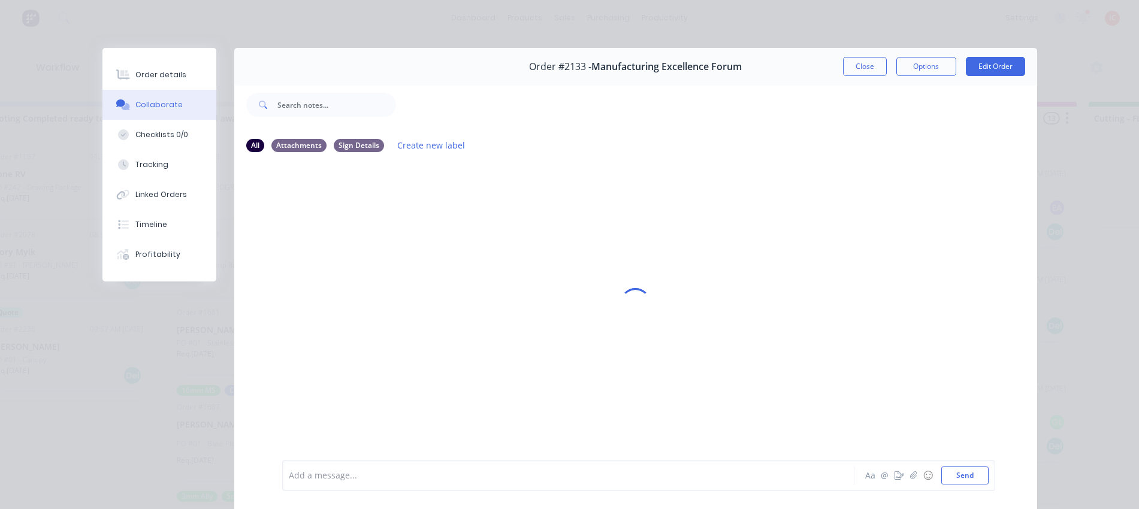
click at [393, 470] on div at bounding box center [551, 476] width 524 height 13
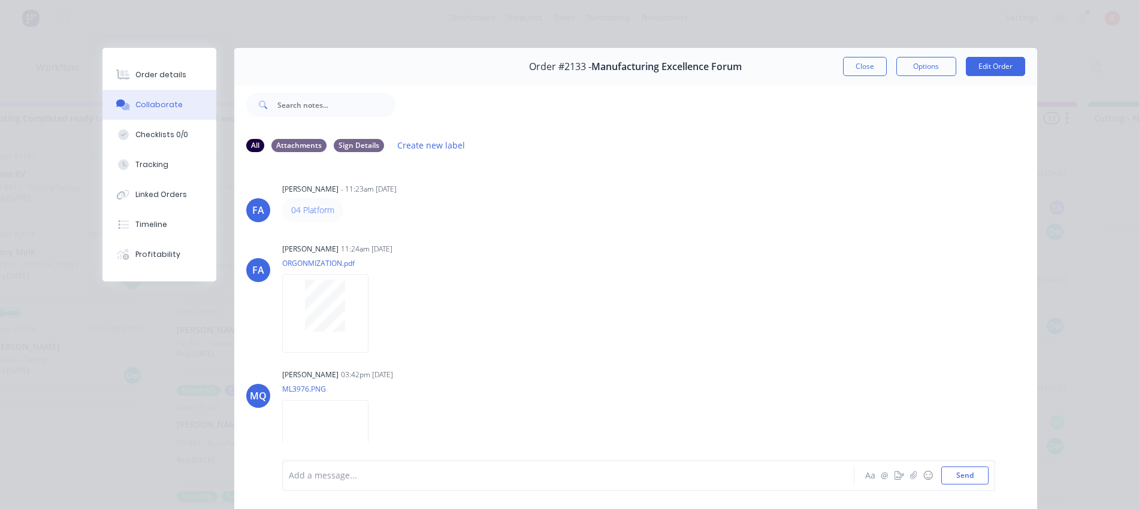
scroll to position [14, 0]
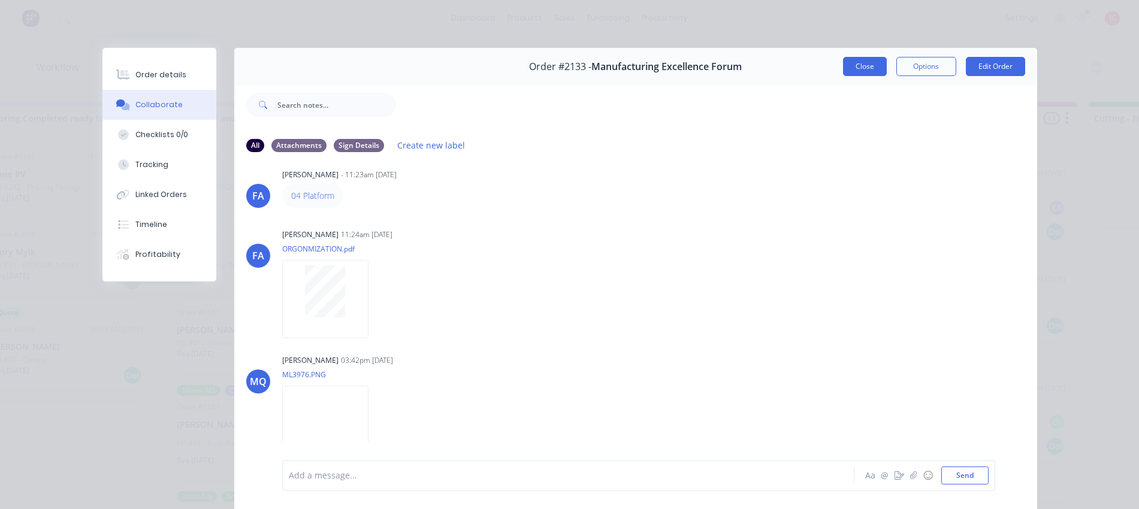
click at [869, 66] on button "Close" at bounding box center [865, 66] width 44 height 19
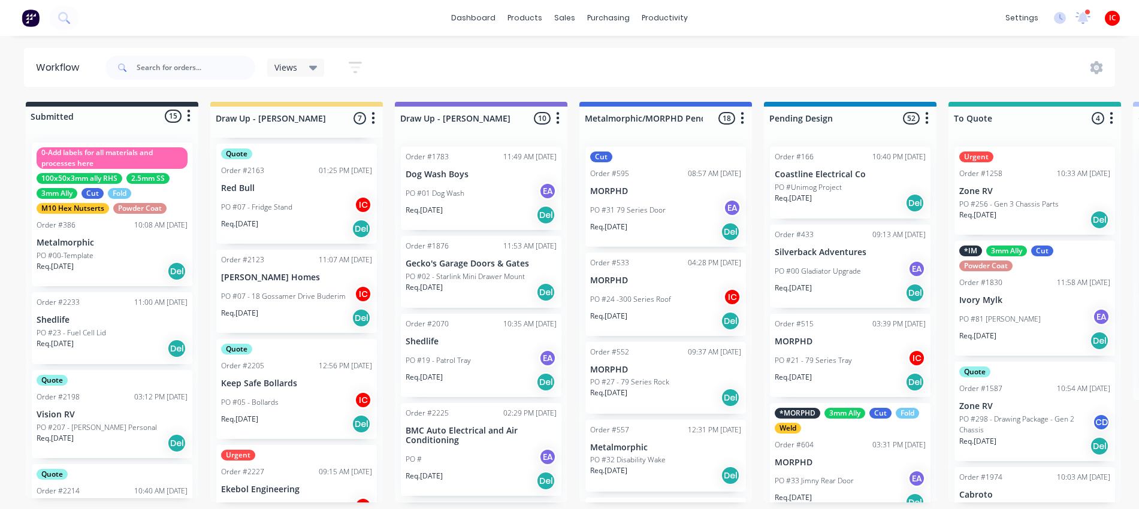
scroll to position [328, 0]
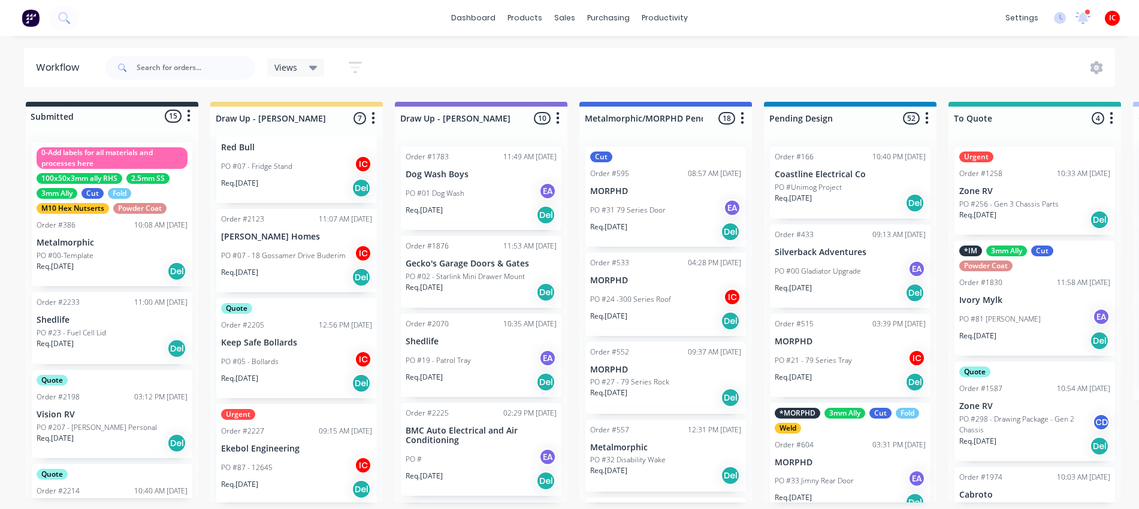
click at [294, 453] on p "Ekebol Engineering" at bounding box center [296, 449] width 151 height 10
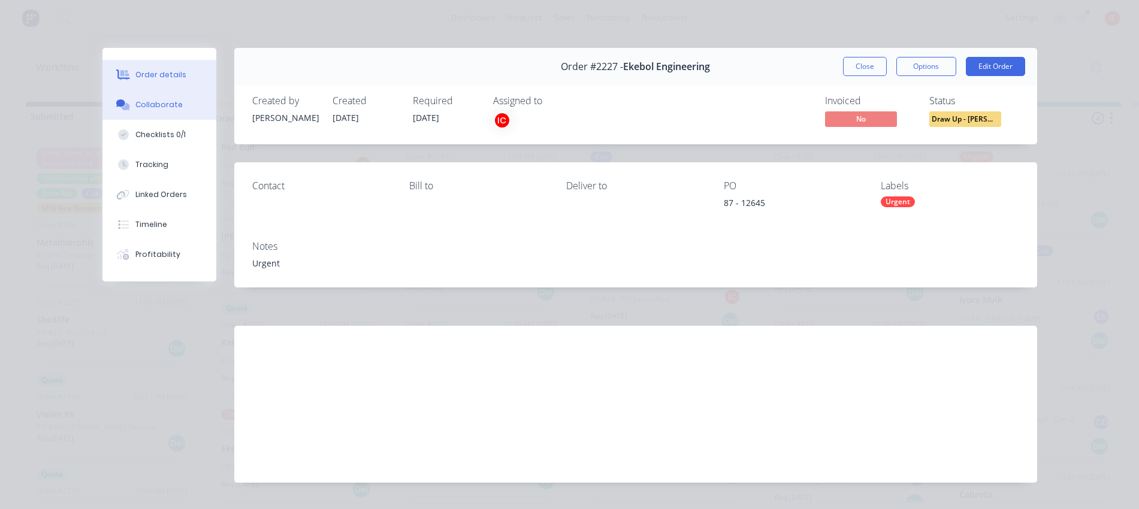
click at [148, 104] on div "Collaborate" at bounding box center [158, 104] width 47 height 11
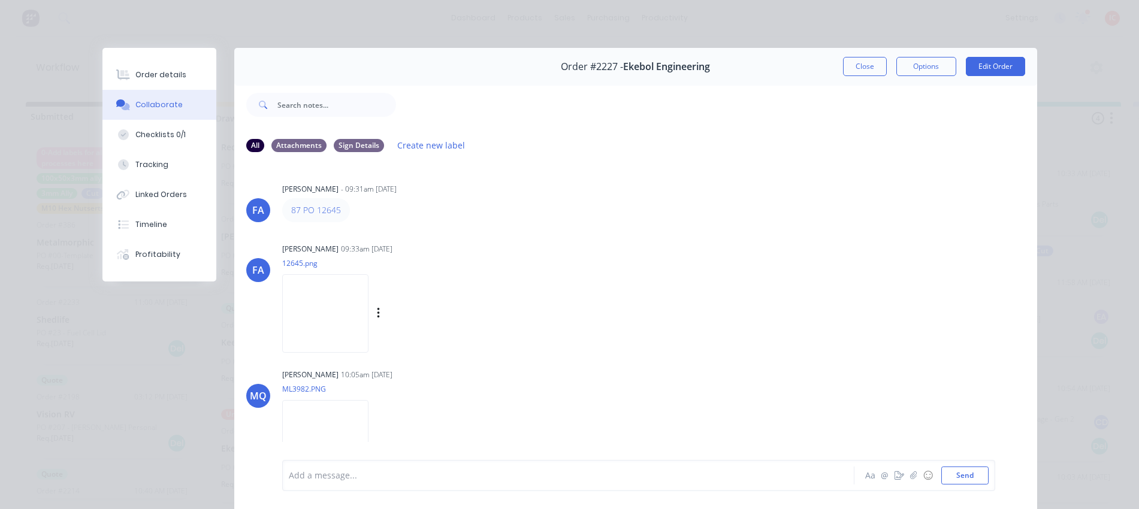
click at [340, 305] on img at bounding box center [325, 313] width 86 height 78
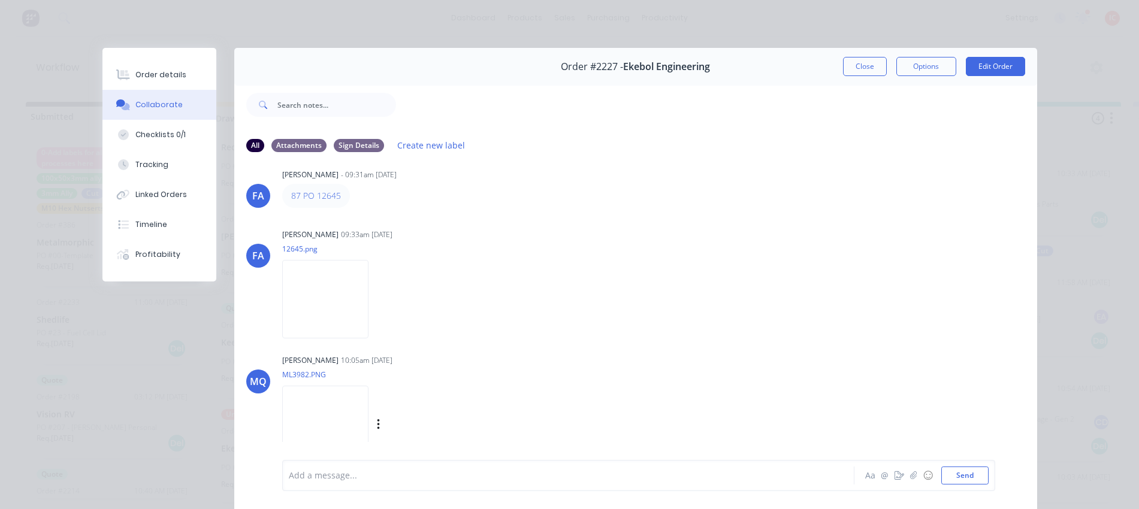
click at [345, 410] on img at bounding box center [325, 425] width 86 height 78
